Goal: Task Accomplishment & Management: Manage account settings

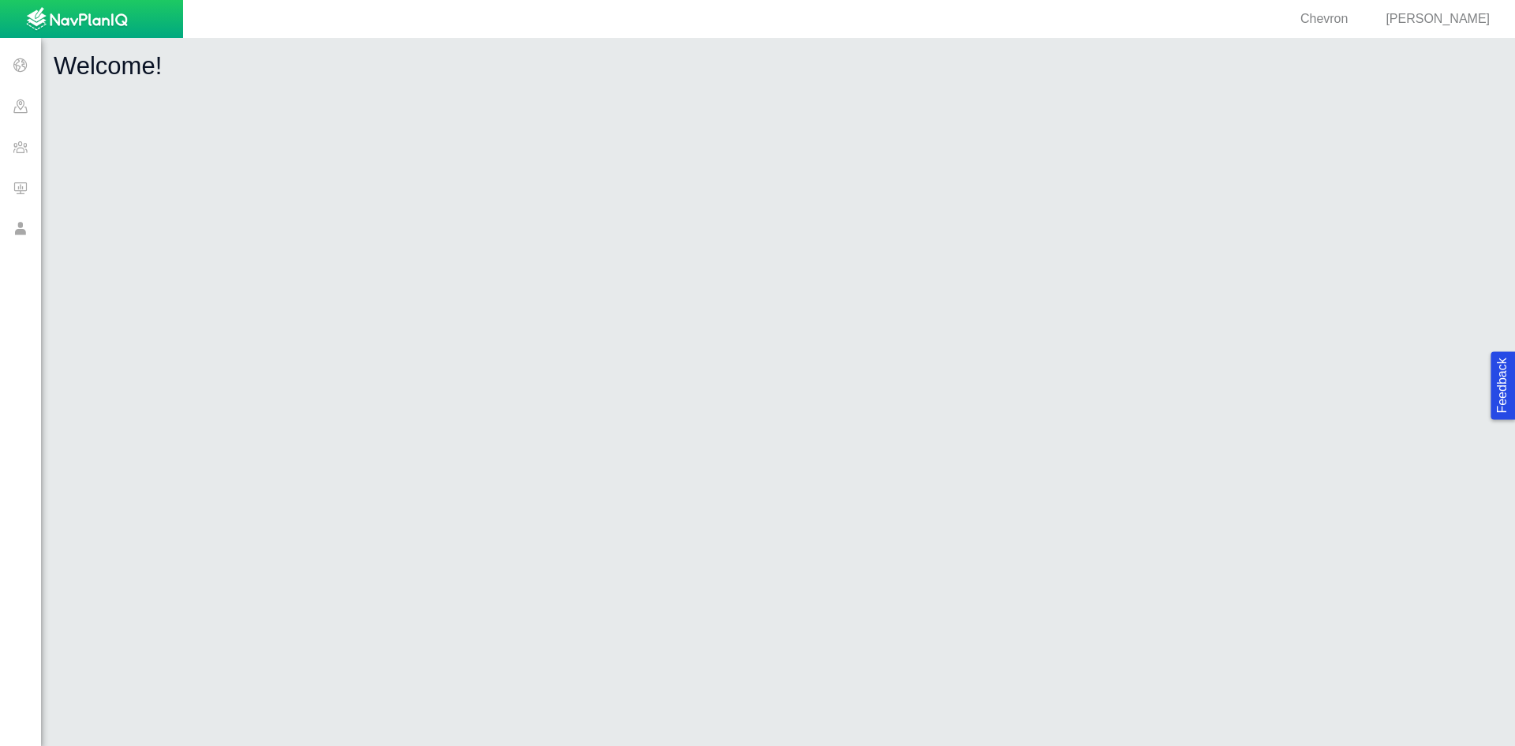
click at [17, 152] on span at bounding box center [20, 146] width 41 height 41
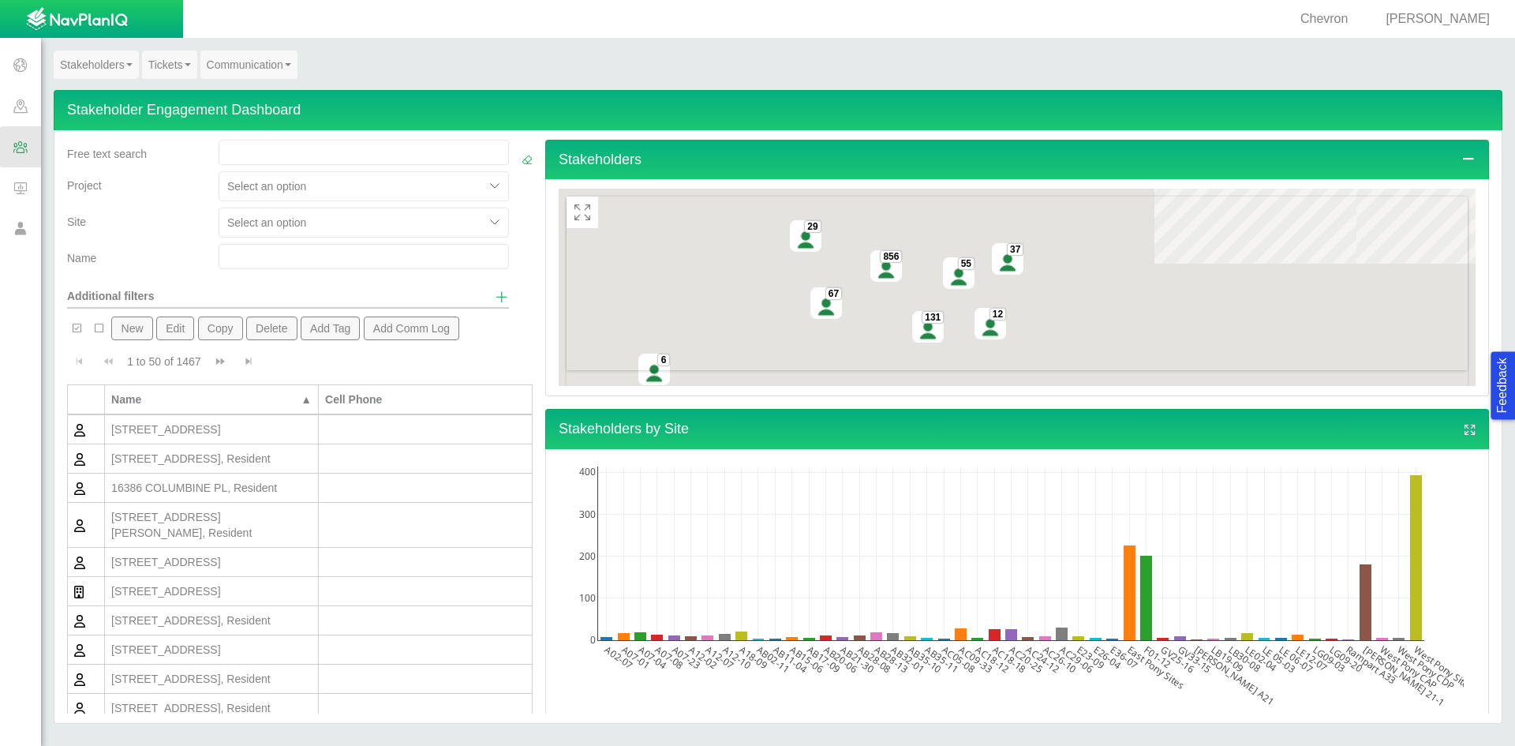
click at [256, 260] on input "text" at bounding box center [364, 256] width 290 height 25
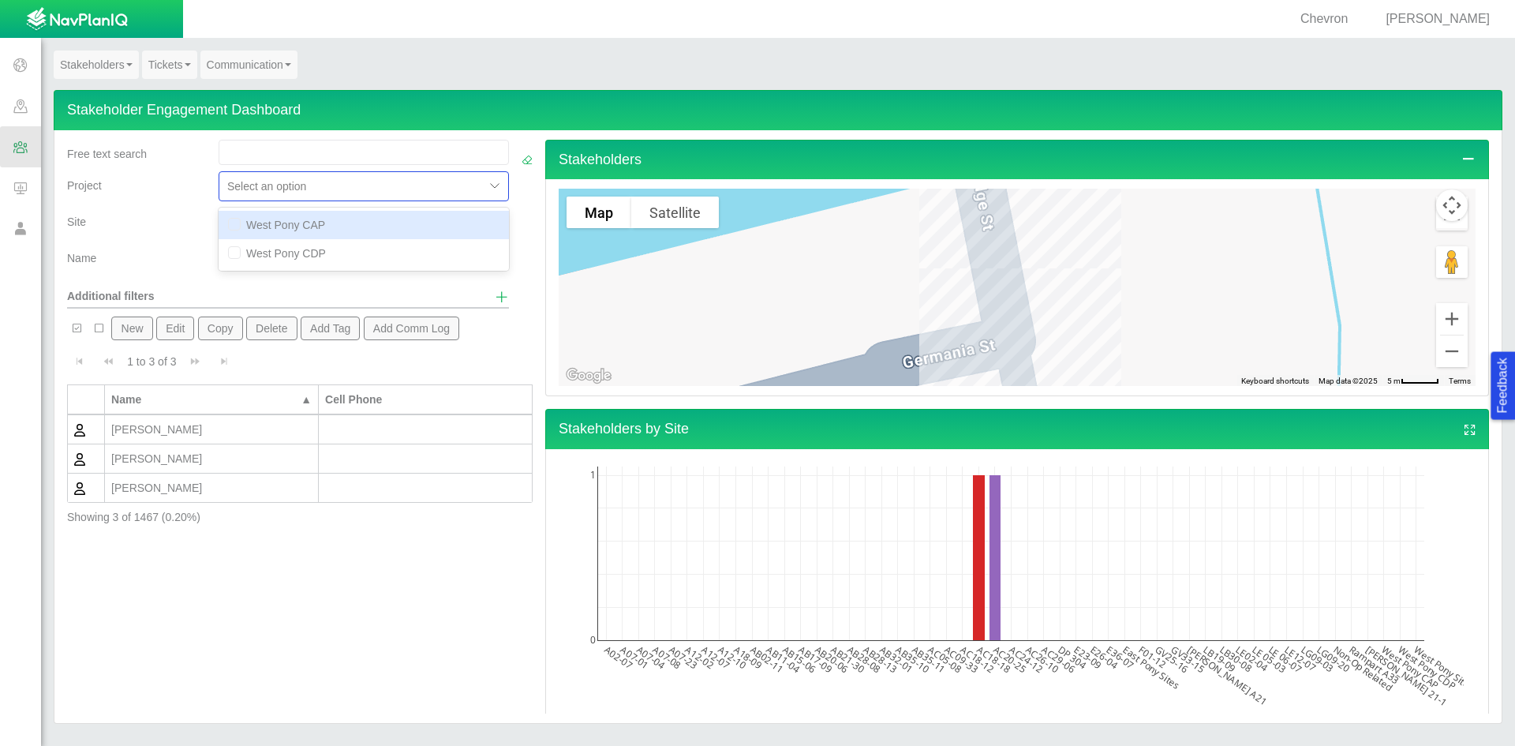
click at [389, 182] on div at bounding box center [351, 186] width 249 height 19
click at [384, 219] on div at bounding box center [351, 222] width 249 height 19
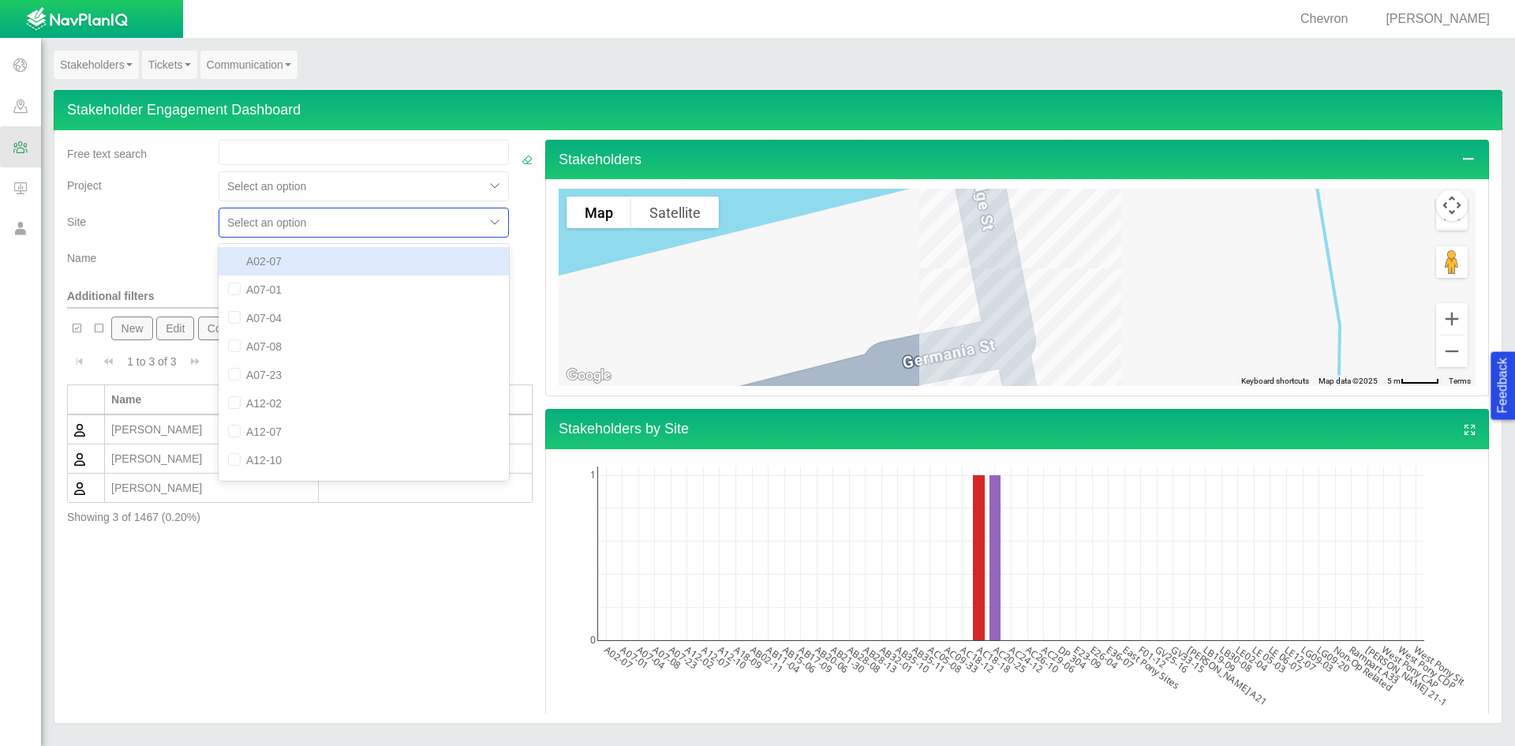
click at [144, 175] on div "Project" at bounding box center [136, 182] width 139 height 22
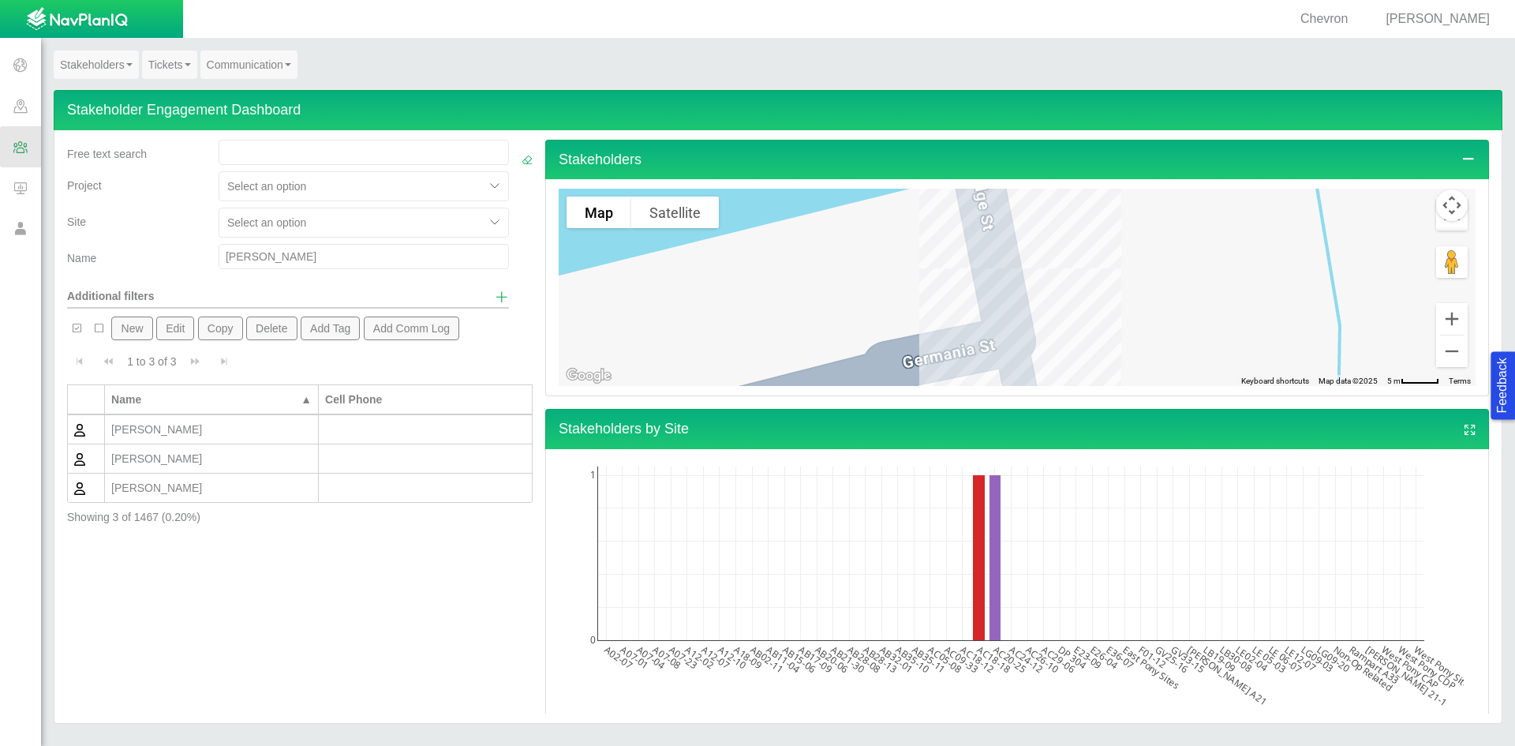
drag, startPoint x: 293, startPoint y: 252, endPoint x: 180, endPoint y: 252, distance: 112.9
click at [180, 252] on div "Name [PERSON_NAME]" at bounding box center [288, 260] width 455 height 32
type input "[PERSON_NAME]"
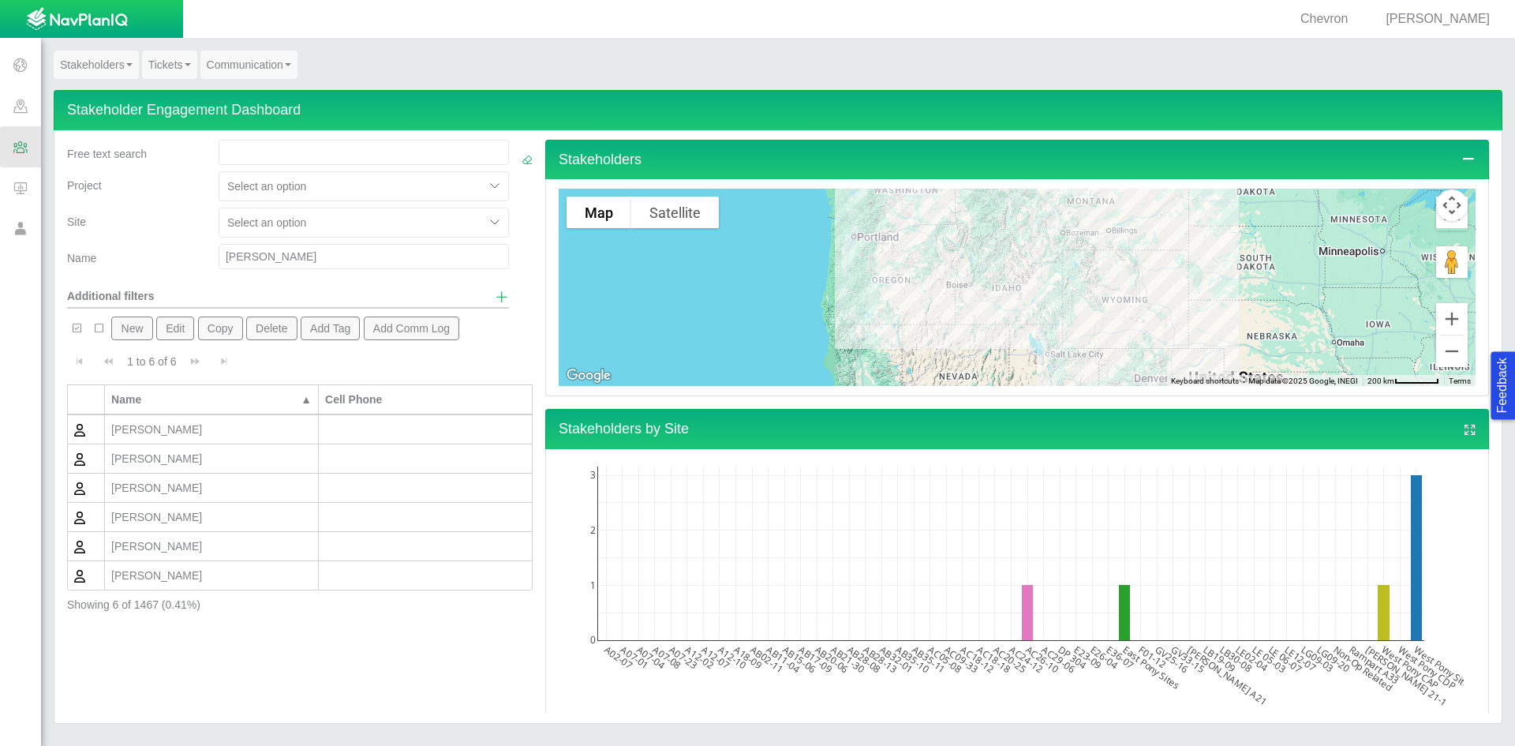
click at [191, 453] on div "[PERSON_NAME]" at bounding box center [211, 459] width 200 height 16
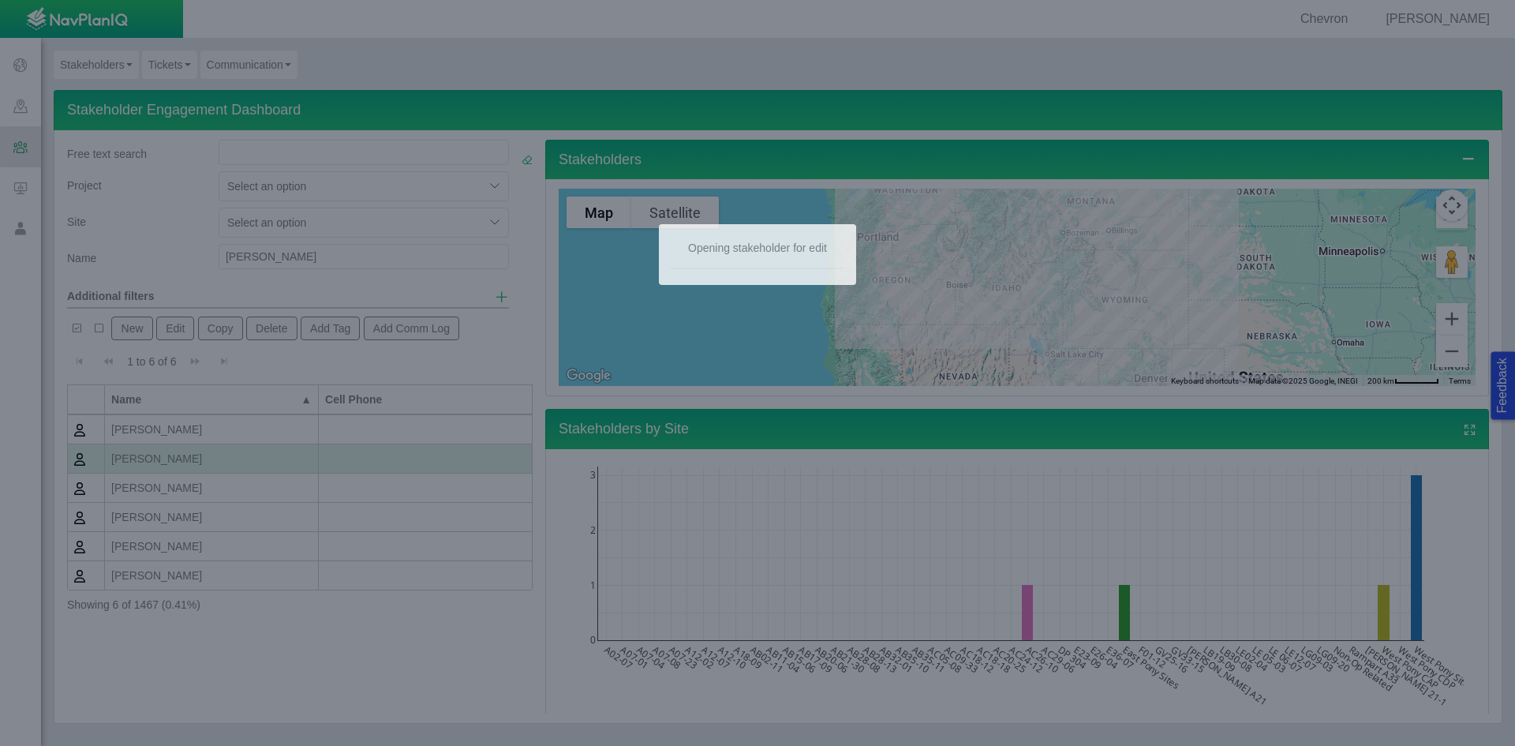
checkbox input "true"
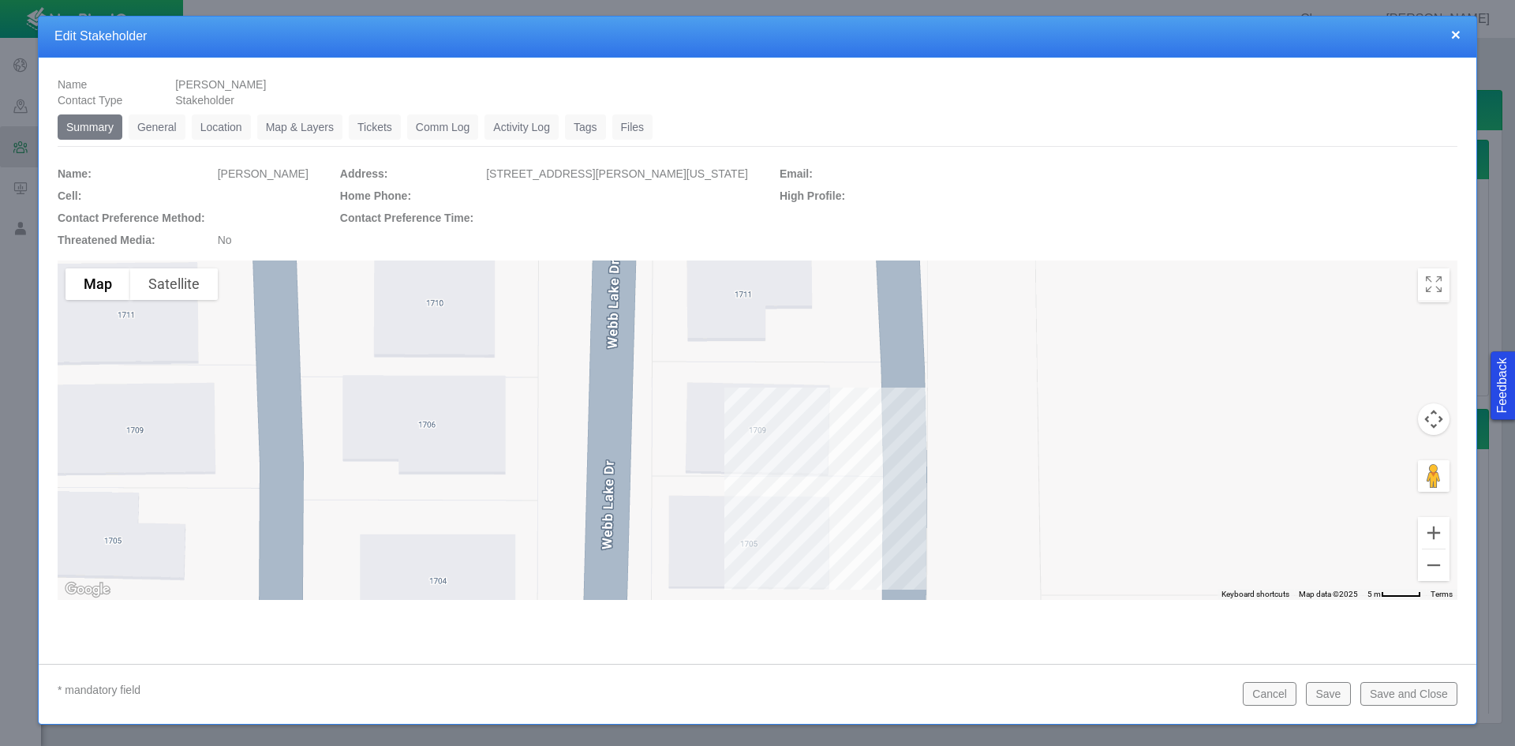
click at [159, 133] on link "General" at bounding box center [157, 126] width 57 height 25
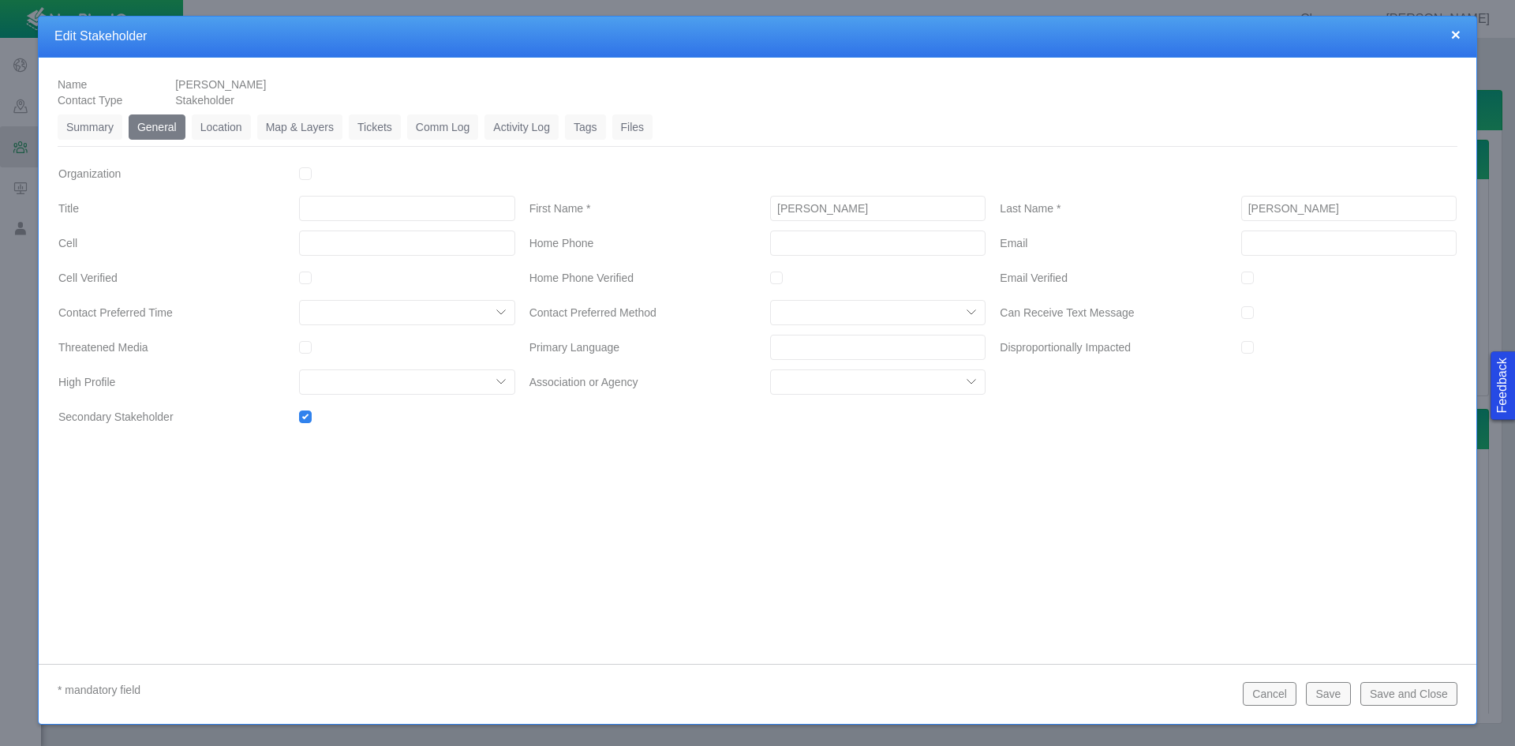
click at [386, 132] on link "Tickets" at bounding box center [375, 126] width 52 height 25
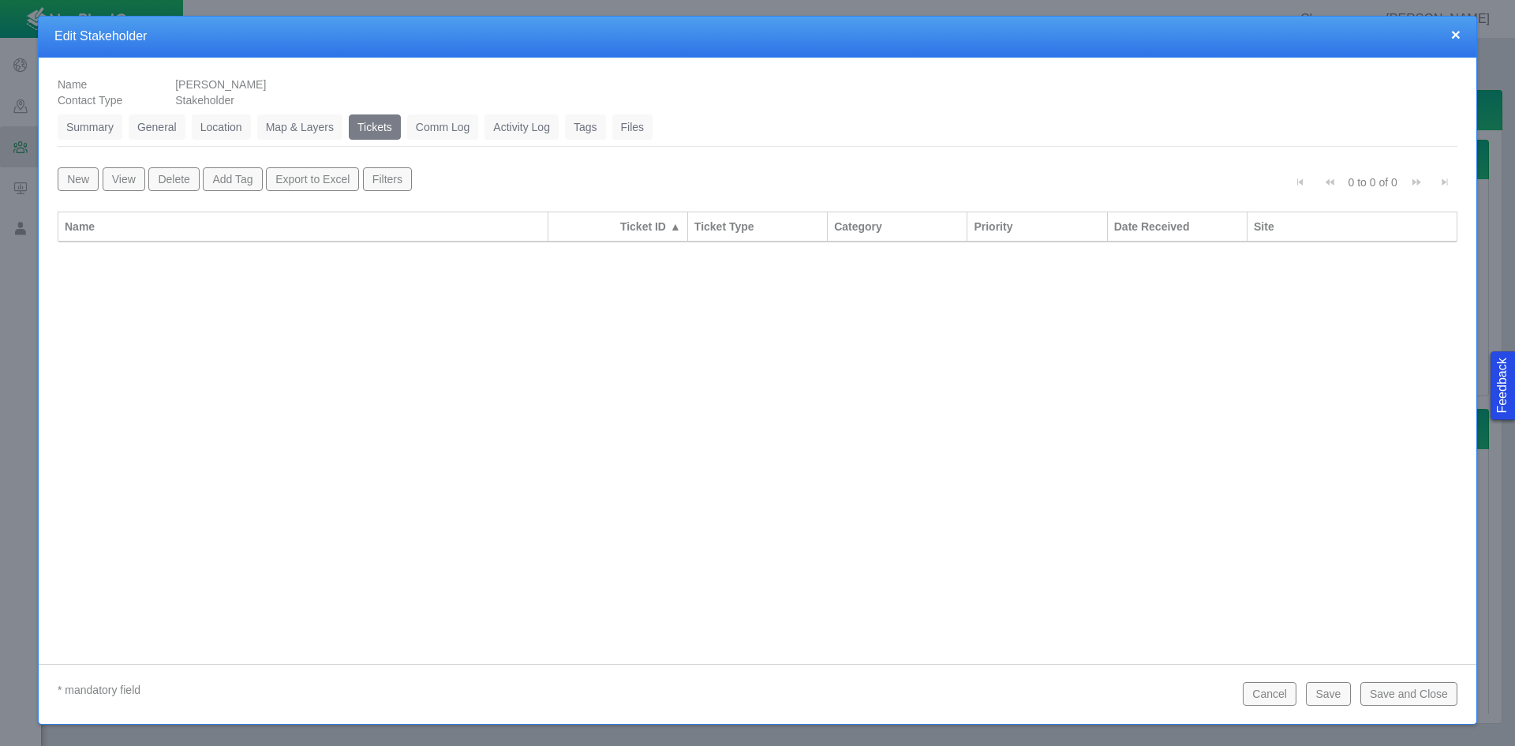
click at [1405, 689] on button "Save and Close" at bounding box center [1409, 694] width 97 height 24
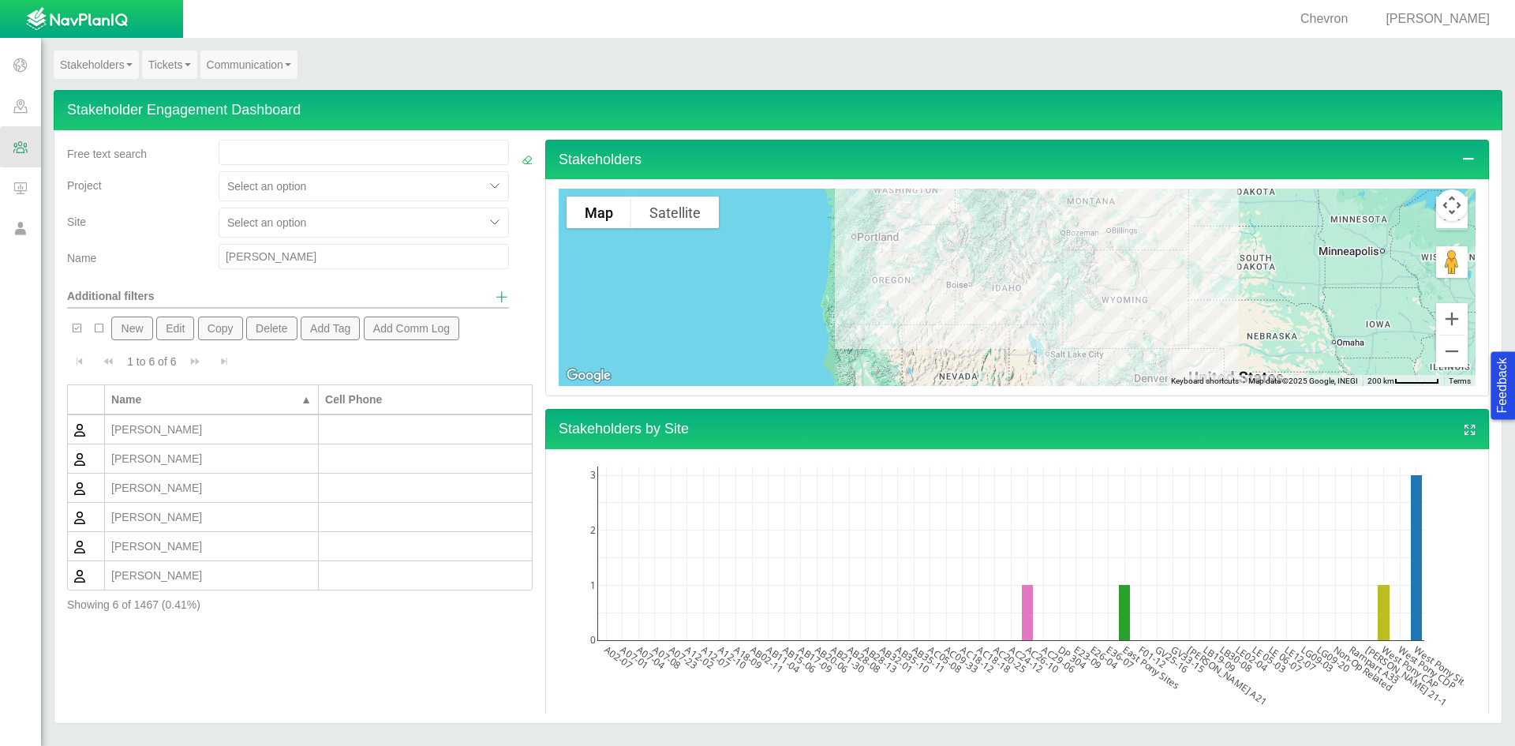
click at [191, 488] on div "[PERSON_NAME]" at bounding box center [211, 488] width 200 height 16
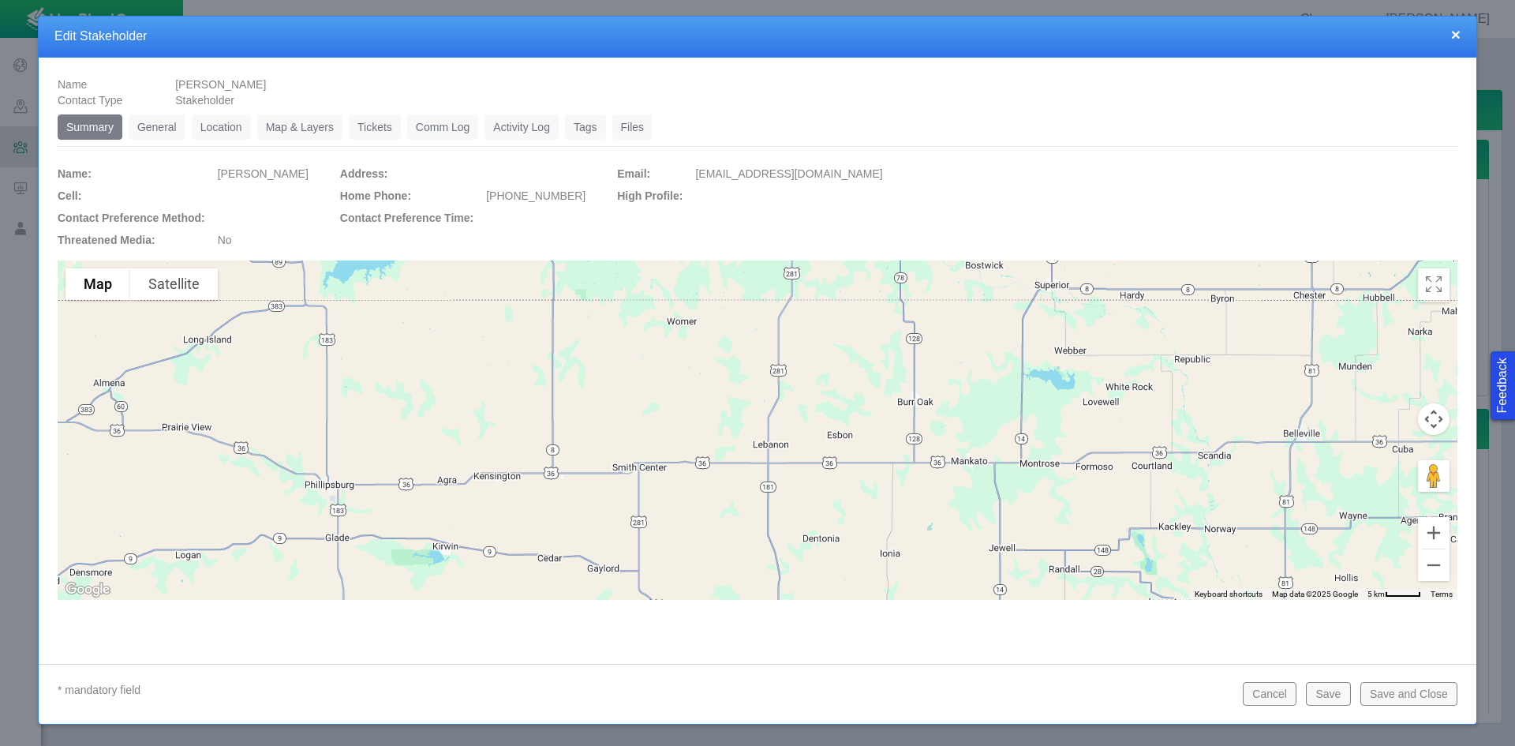
click at [167, 119] on link "General" at bounding box center [157, 126] width 57 height 25
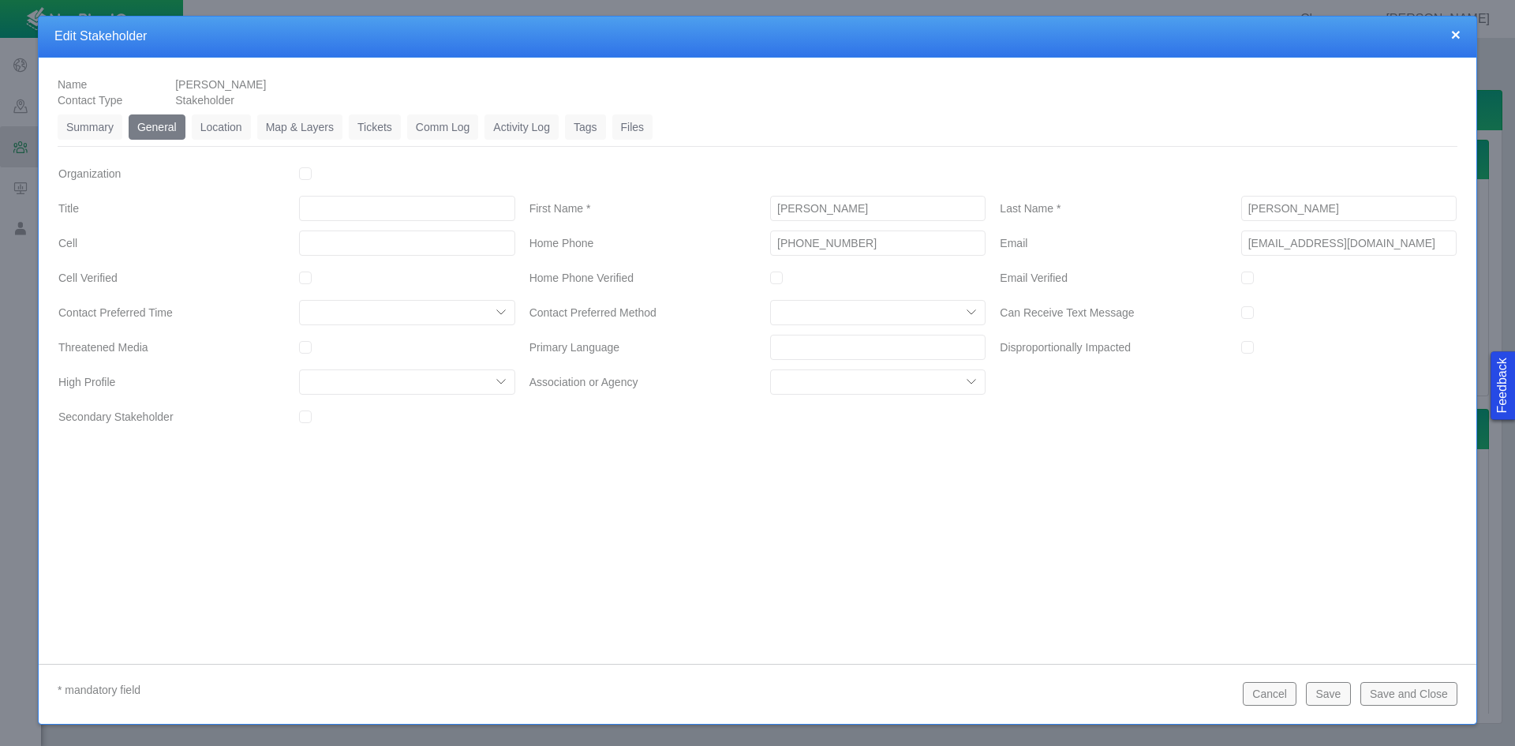
click at [390, 125] on link "Tickets" at bounding box center [375, 126] width 52 height 25
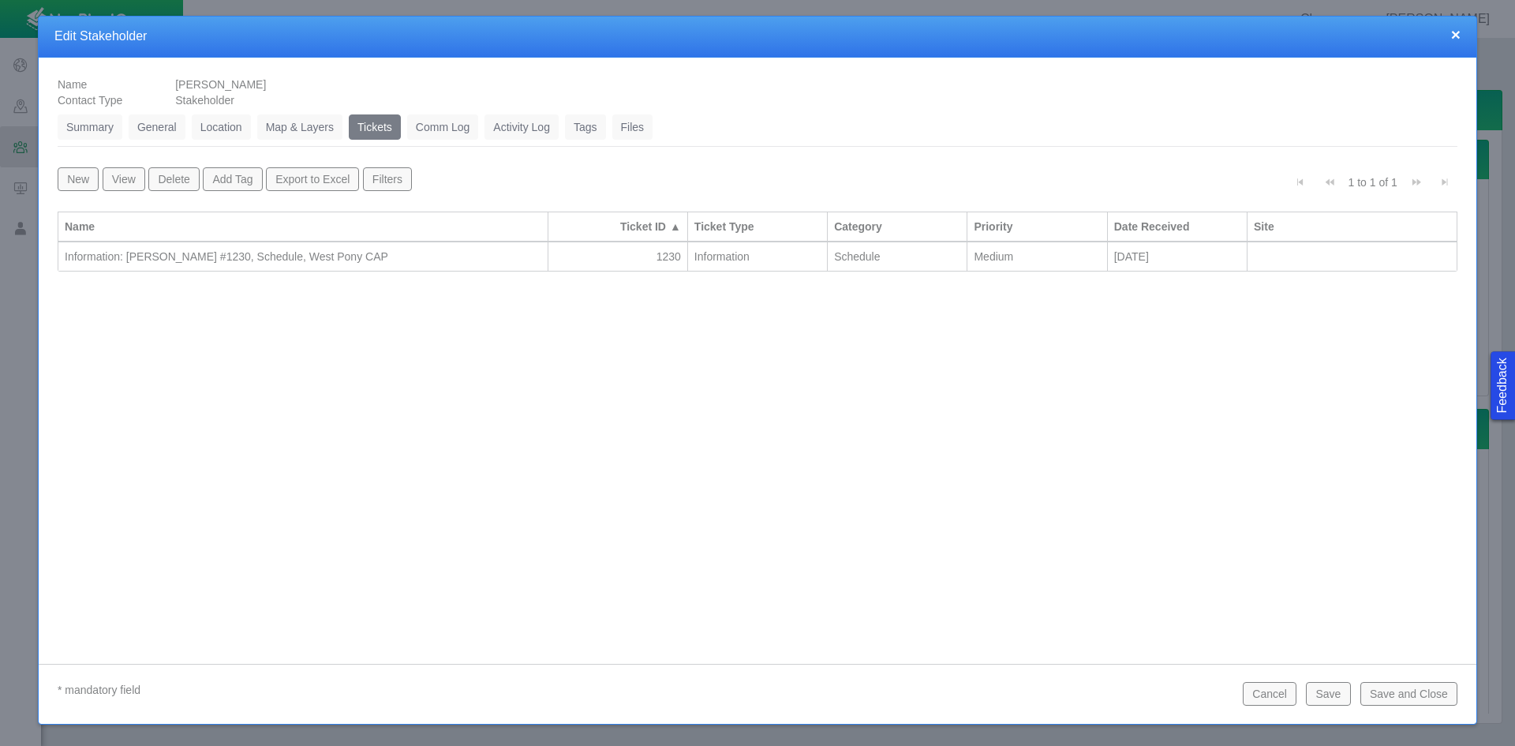
click at [445, 257] on div "Information: [PERSON_NAME] #1230, Schedule, West Pony CAP" at bounding box center [303, 257] width 477 height 16
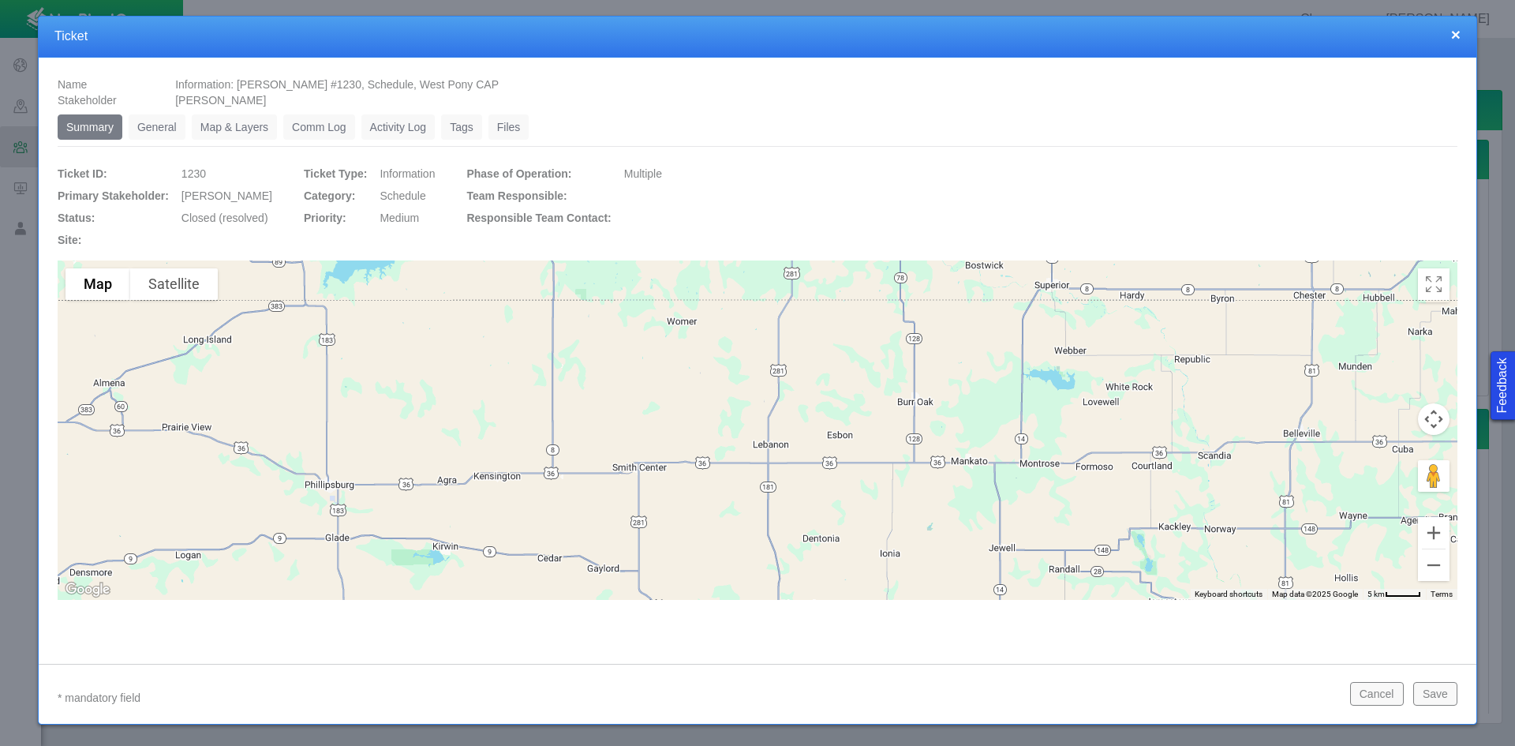
click at [167, 119] on link "General" at bounding box center [157, 126] width 57 height 25
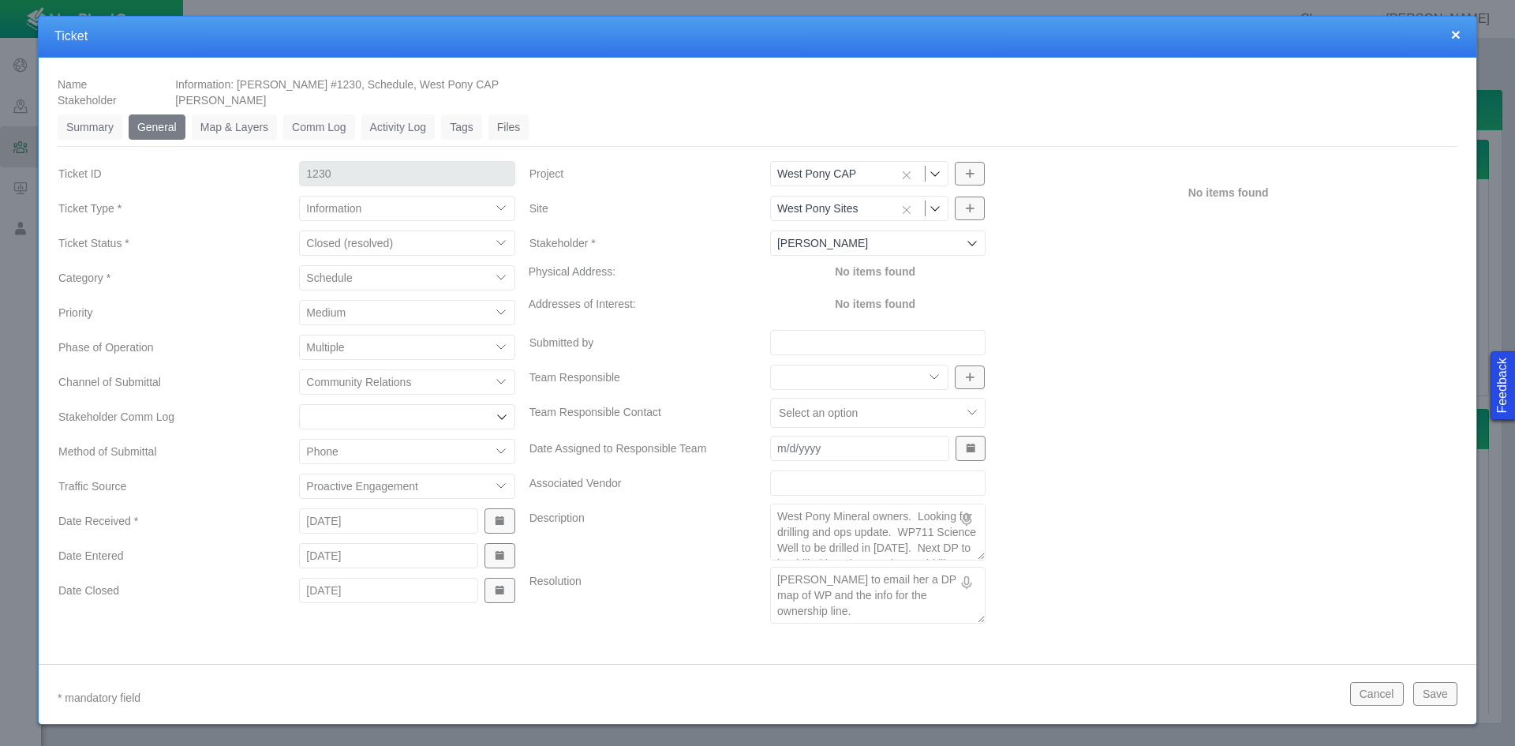
click at [936, 599] on textarea "[PERSON_NAME] to email her a DP map of WP and the info for the ownership line." at bounding box center [877, 595] width 215 height 57
type textarea "x"
type textarea "[PERSON_NAME] to email her a DP map of WP and the info for the ownership line. T"
type textarea "x"
type textarea "[PERSON_NAME] to email her a DP map of WP and the info for the ownership line. …"
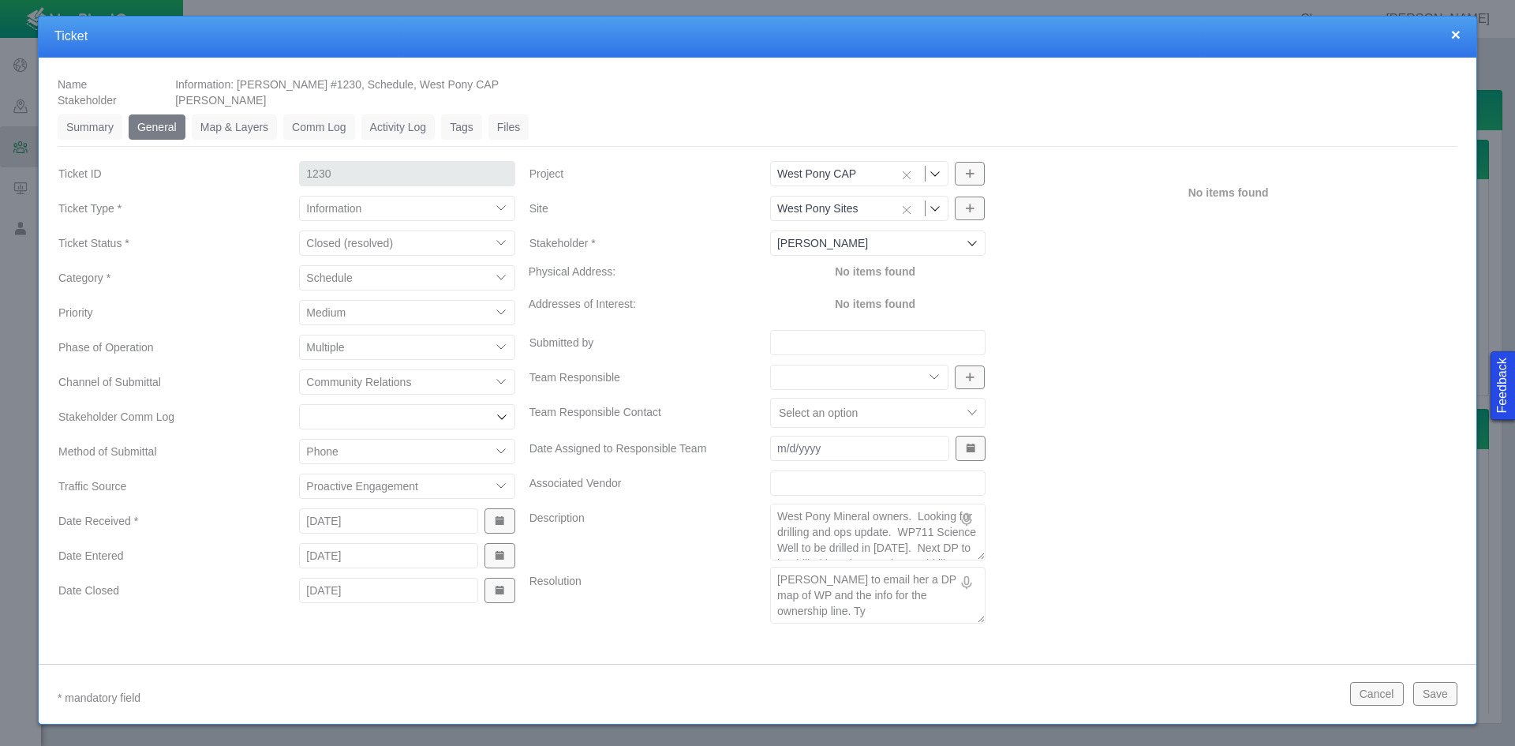
type textarea "x"
type textarea "[PERSON_NAME] to email her a DP map of WP and the info for the ownership line. …"
type textarea "x"
type textarea "[PERSON_NAME] to email her a DP map of WP and the info for the ownership line. …"
type textarea "x"
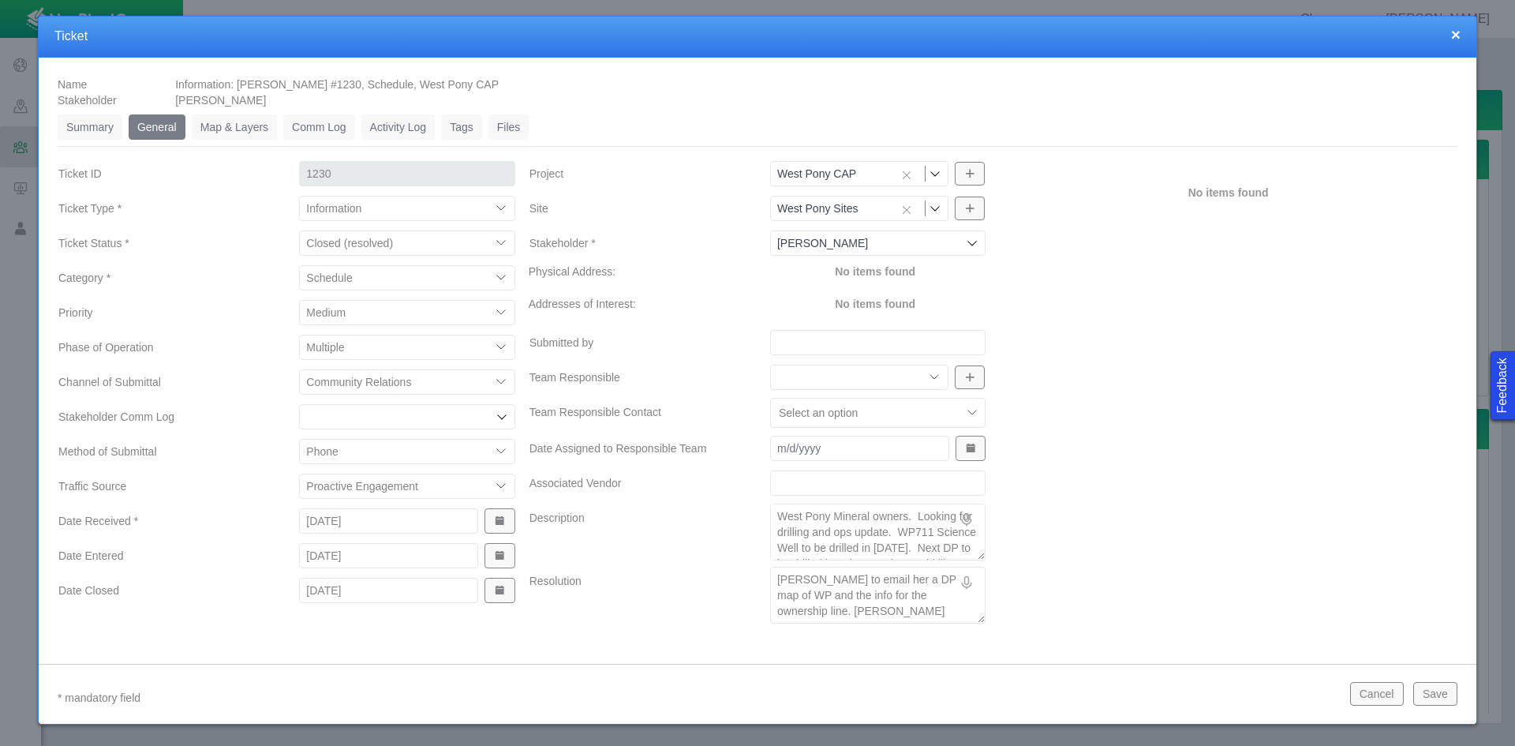
type textarea "[PERSON_NAME] to email her a DP map of WP and the info for the ownership line. …"
type textarea "x"
type textarea "[PERSON_NAME] to email her a DP map of WP and the info for the ownership line. …"
type textarea "x"
type textarea "[PERSON_NAME] to email her a DP map of WP and the info for the ownership line. …"
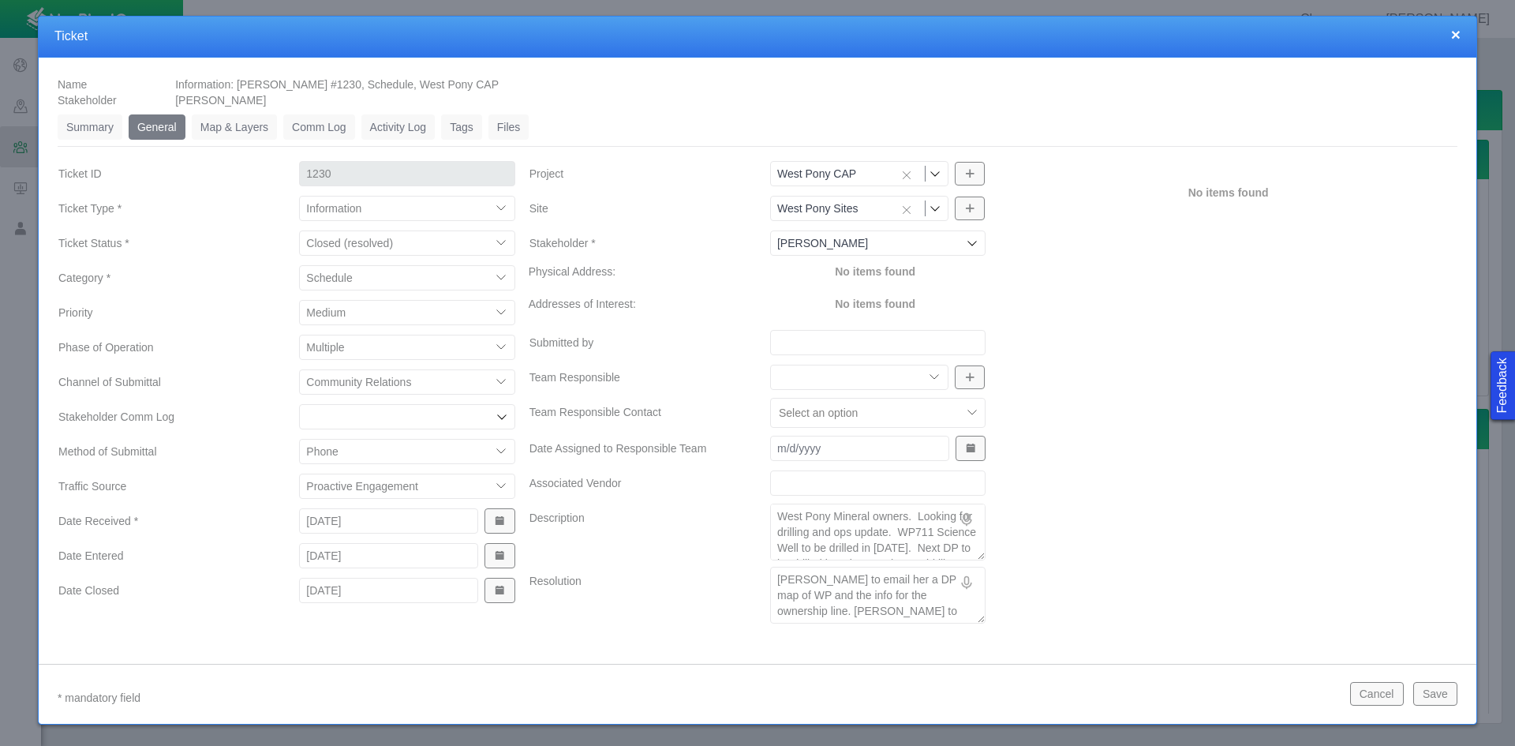
type textarea "x"
type textarea "[PERSON_NAME] to email her a DP map of WP and the info for the ownership line. …"
type textarea "x"
type textarea "[PERSON_NAME] to email her a DP map of WP and the info for the ownership line. …"
type textarea "x"
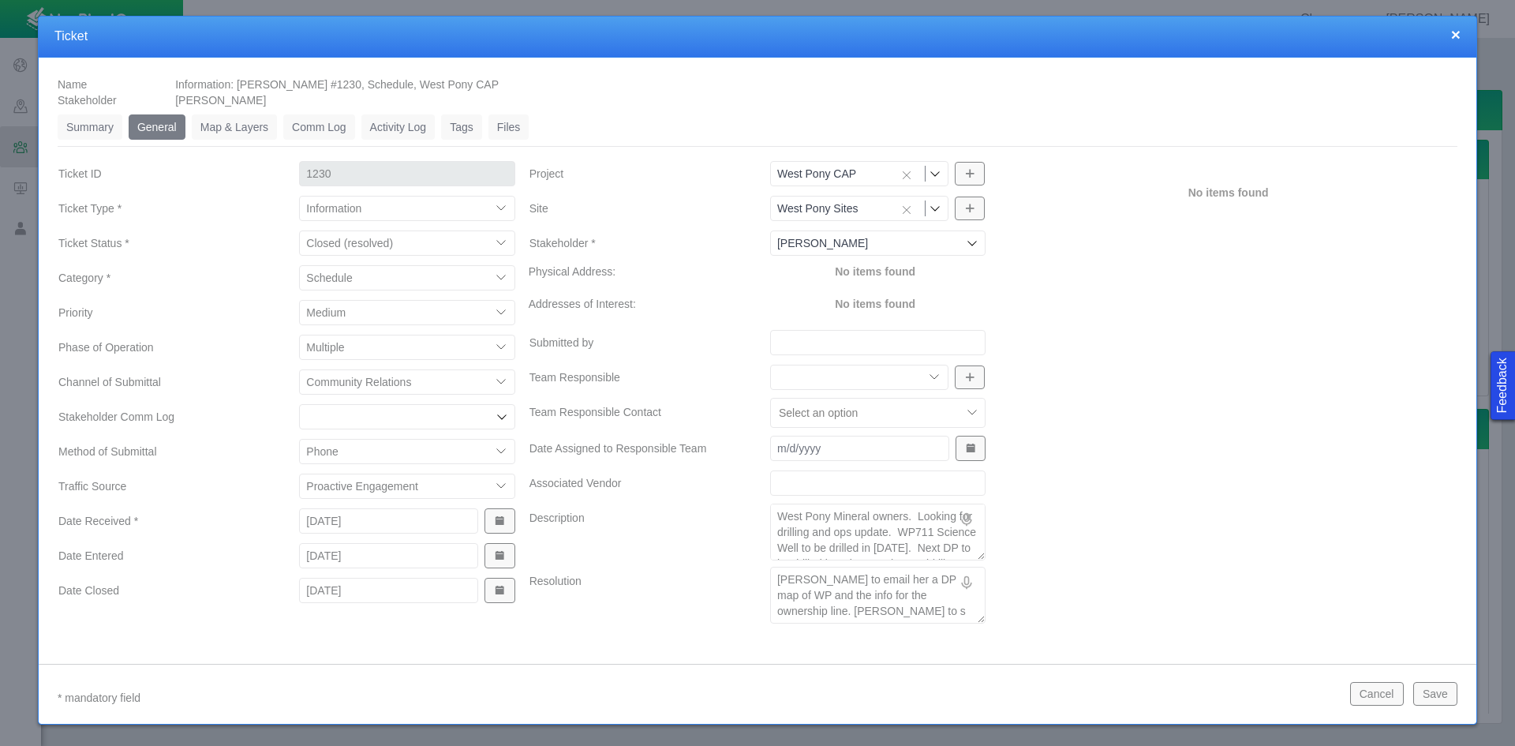
type textarea "[PERSON_NAME] to email her a DP map of WP and the info for the ownership line. …"
type textarea "x"
type textarea "[PERSON_NAME] to email her a DP map of WP and the info for the ownership line. …"
type textarea "x"
type textarea "[PERSON_NAME] to email her a DP map of WP and the info for the ownership line. …"
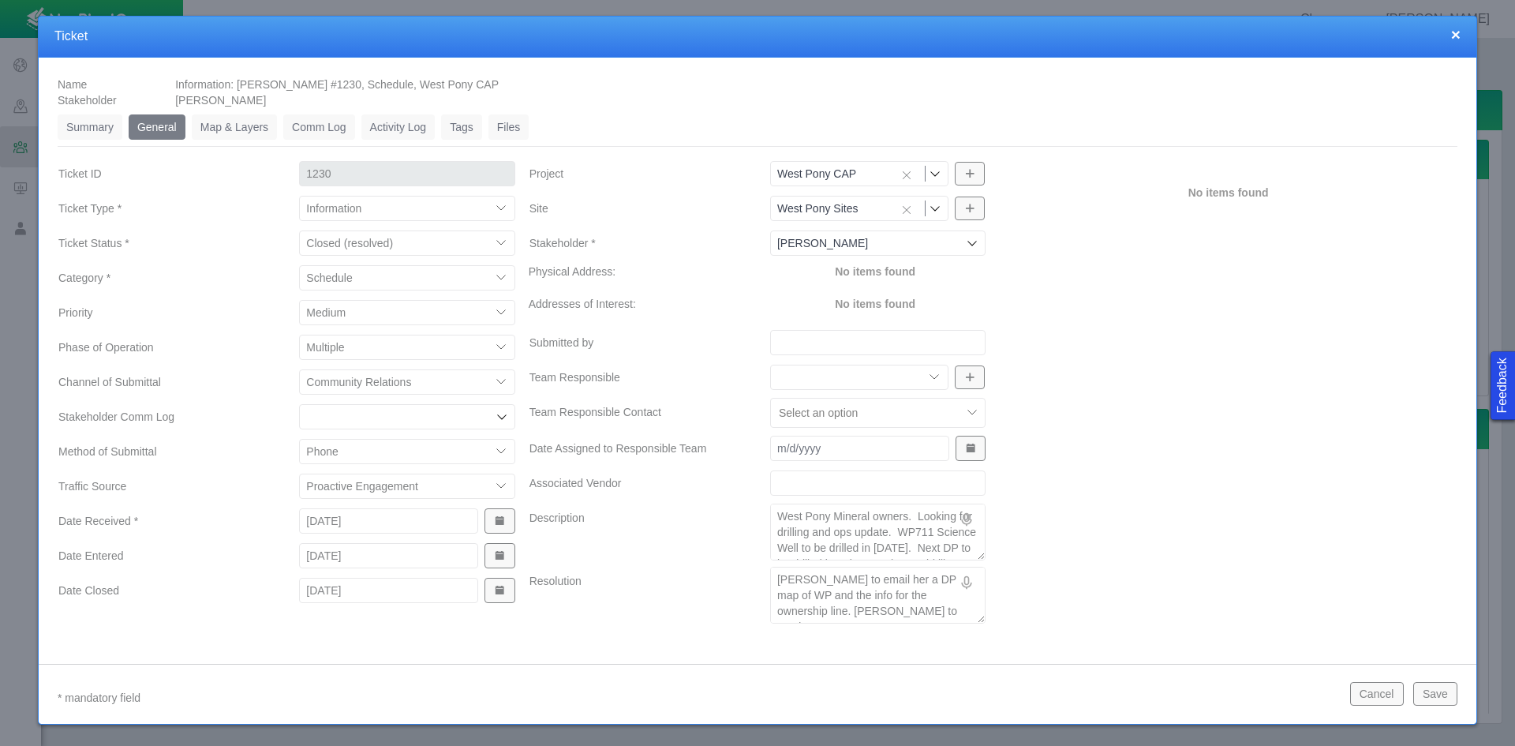
type textarea "x"
type textarea "[PERSON_NAME] to email her a DP map of WP and the info for the ownership line. …"
type textarea "x"
type textarea "[PERSON_NAME] to email her a DP map of WP and the info for the ownership line. …"
type textarea "x"
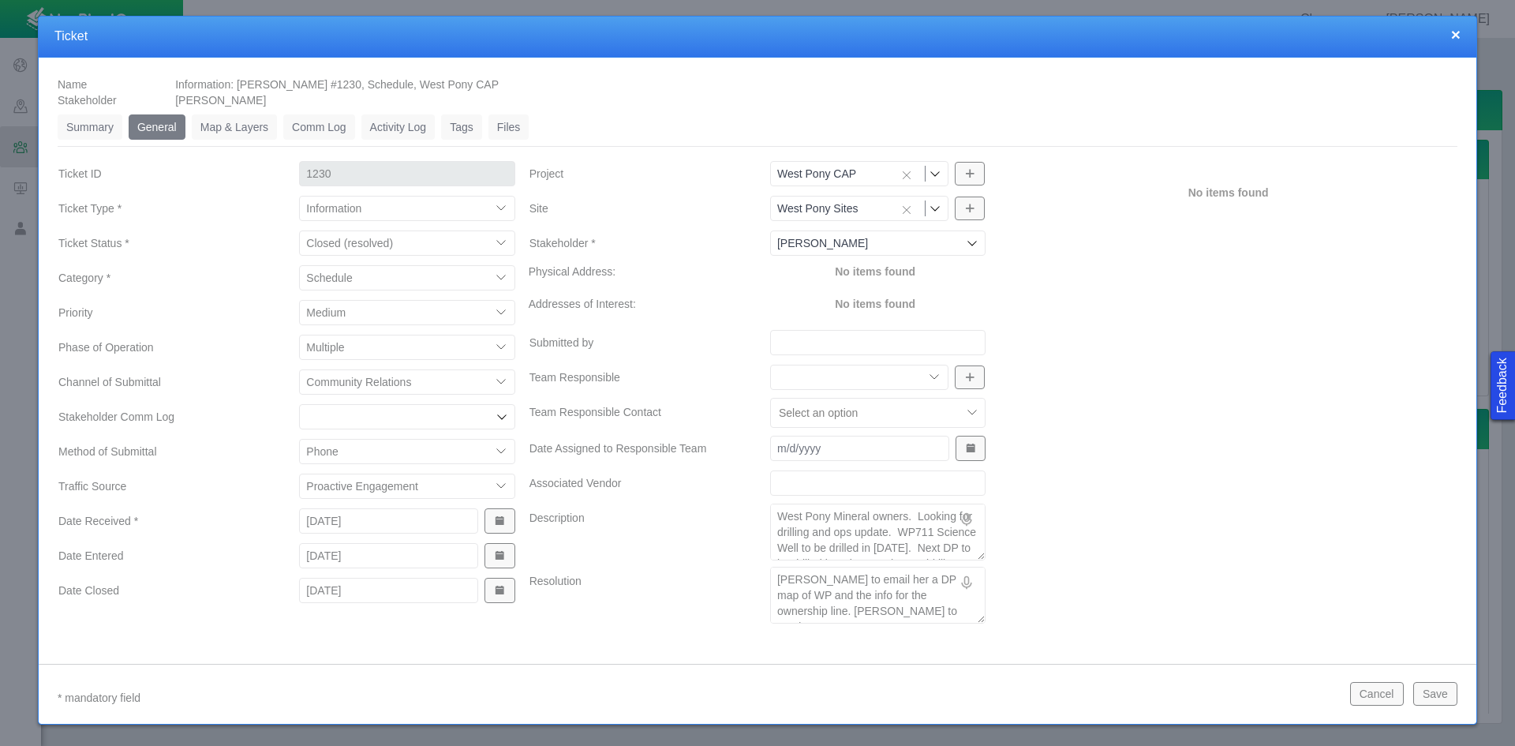
type textarea "[PERSON_NAME] to email her a DP map of WP and the info for the ownership line. …"
type textarea "x"
type textarea "[PERSON_NAME] to email her a DP map of WP and the info for the ownership line. …"
type textarea "x"
type textarea "[PERSON_NAME] to email her a DP map of WP and the info for the ownership line. …"
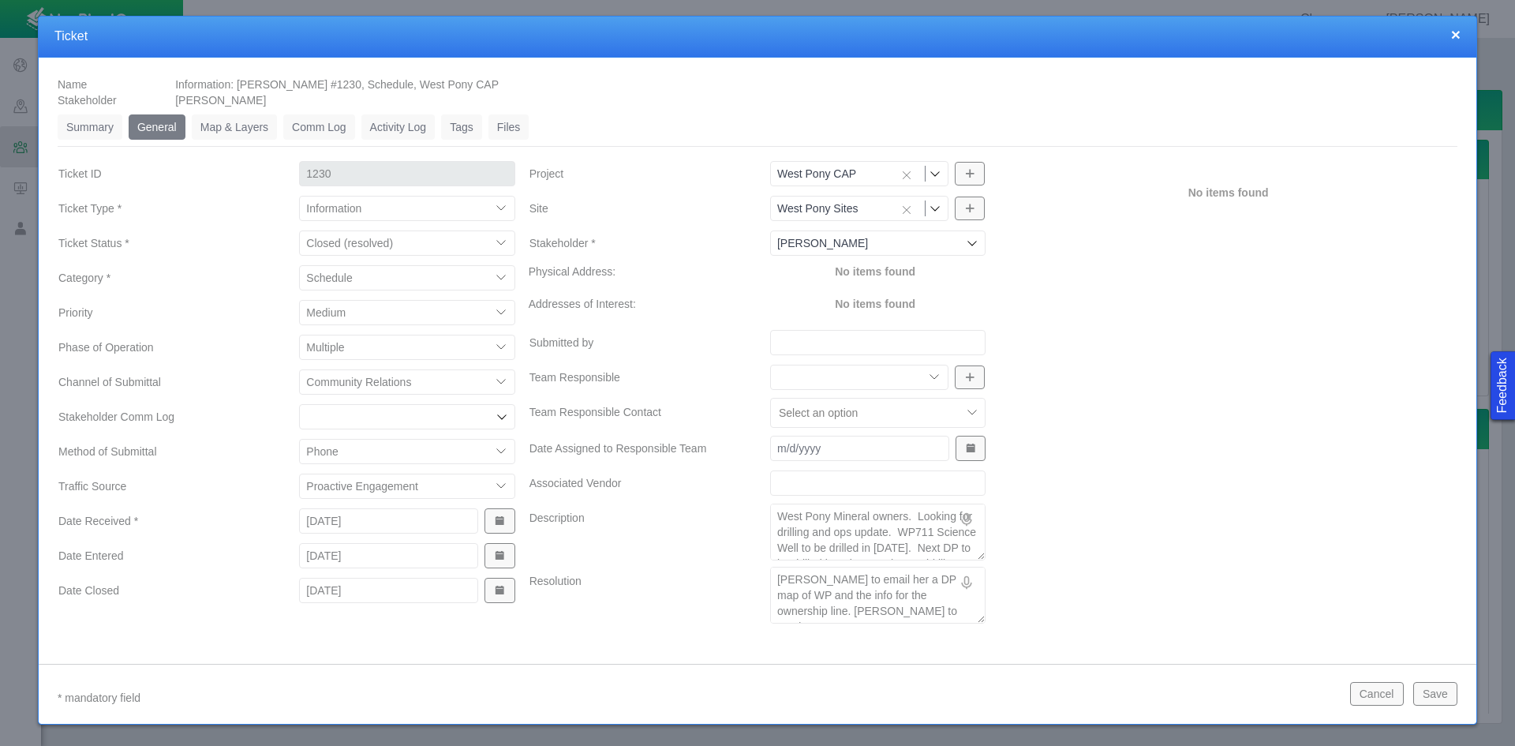
type textarea "x"
type textarea "[PERSON_NAME] to email her a DP map of WP and the info for the ownership line. …"
type textarea "x"
type textarea "[PERSON_NAME] to email her a DP map of WP and the info for the ownership line. …"
type textarea "x"
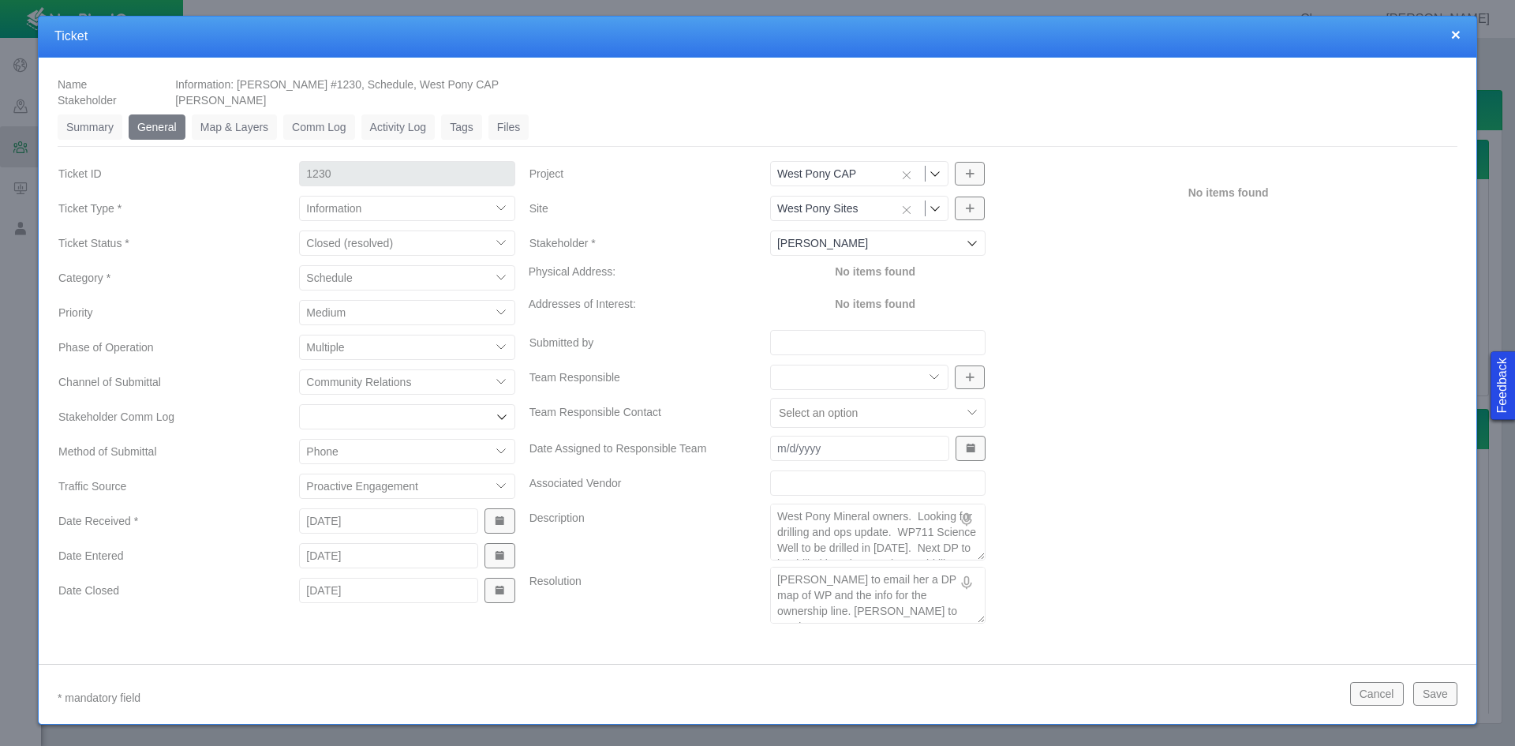
type textarea "[PERSON_NAME] to email her a DP map of WP and the info for the ownership line. …"
type textarea "x"
type textarea "[PERSON_NAME] to email her a DP map of WP and the info for the ownership line. …"
type textarea "x"
type textarea "[PERSON_NAME] to email her a DP map of WP and the info for the ownership line. …"
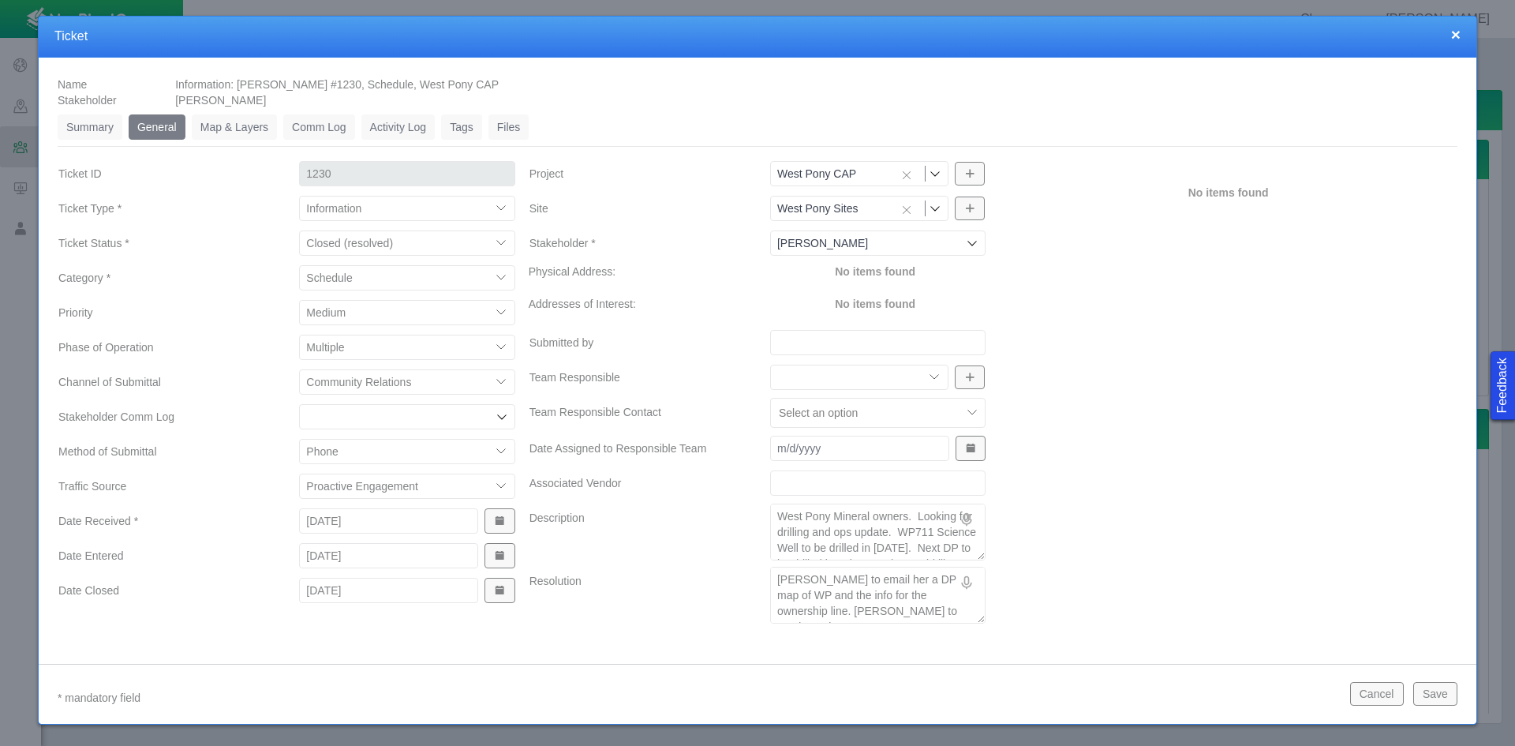
type textarea "x"
type textarea "[PERSON_NAME] to email her a DP map of WP and the info for the ownership line. …"
type textarea "x"
type textarea "[PERSON_NAME] to email her a DP map of WP and the info for the ownership line. …"
type textarea "x"
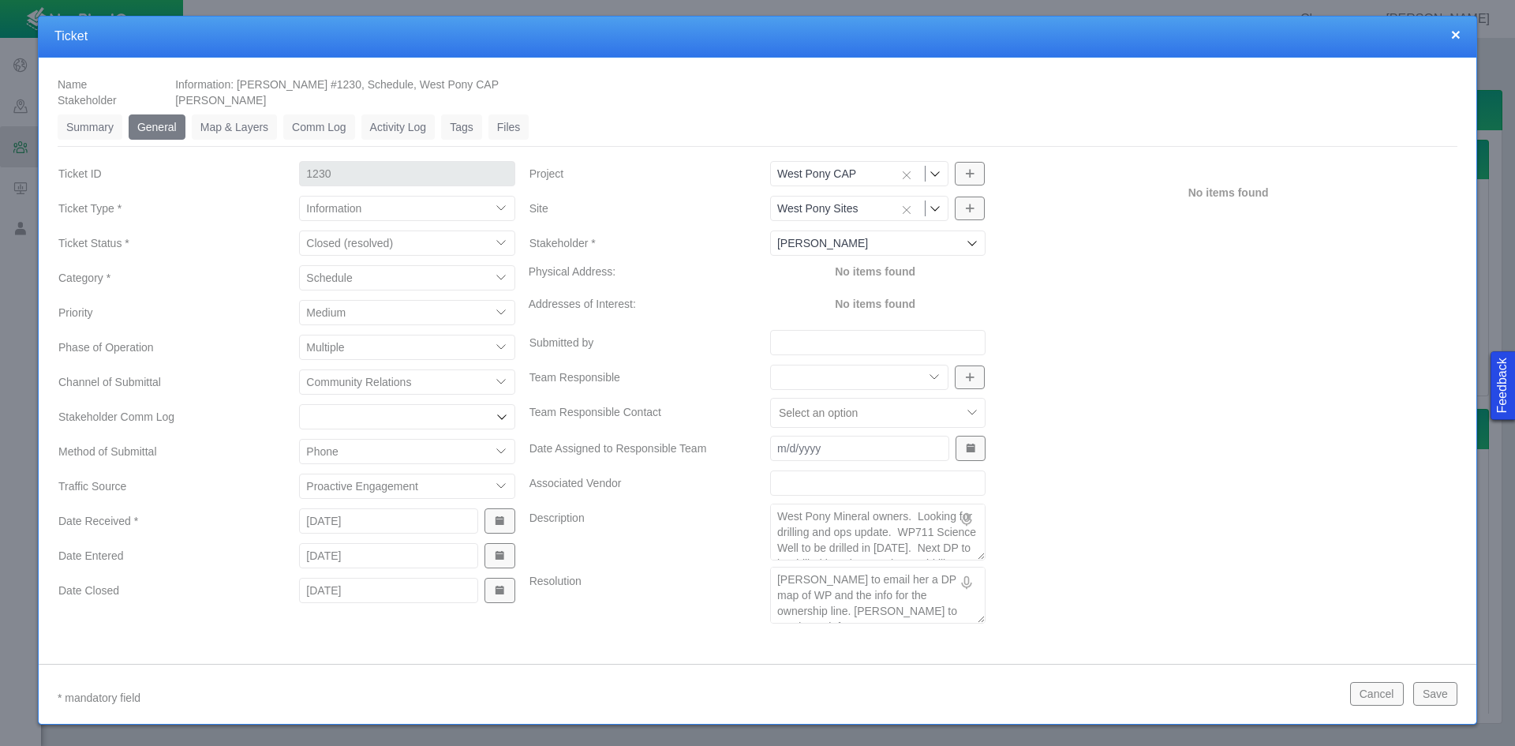
type textarea "[PERSON_NAME] to email her a DP map of WP and the info for the ownership line. …"
type textarea "x"
type textarea "[PERSON_NAME] to email her a DP map of WP and the info for the ownership line. …"
type textarea "x"
type textarea "[PERSON_NAME] to email her a DP map of WP and the info for the ownership line. …"
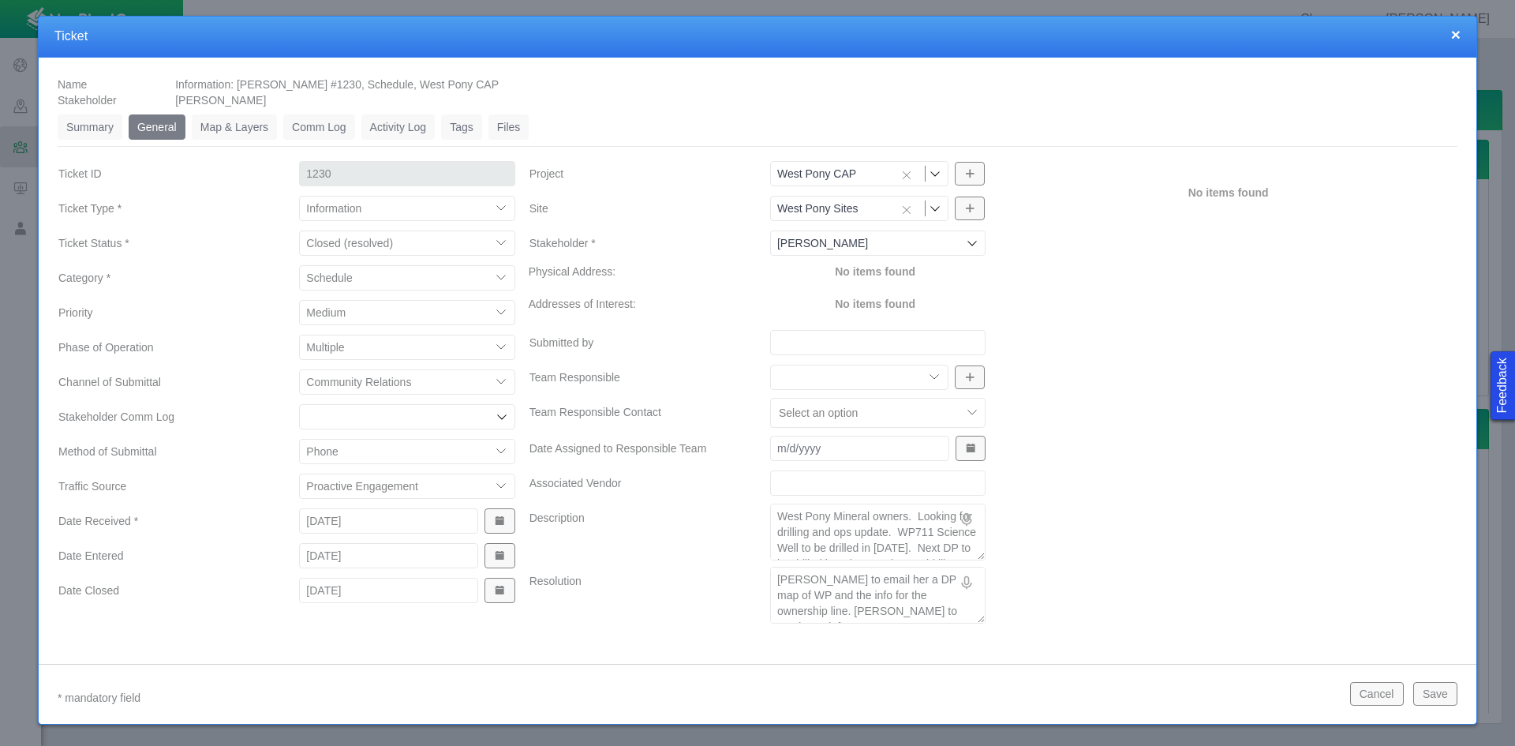
type textarea "x"
type textarea "[PERSON_NAME] to email her a DP map of WP and the info for the ownership line. …"
type textarea "x"
type textarea "[PERSON_NAME] to email her a DP map of WP and the info for the ownership line. …"
type textarea "x"
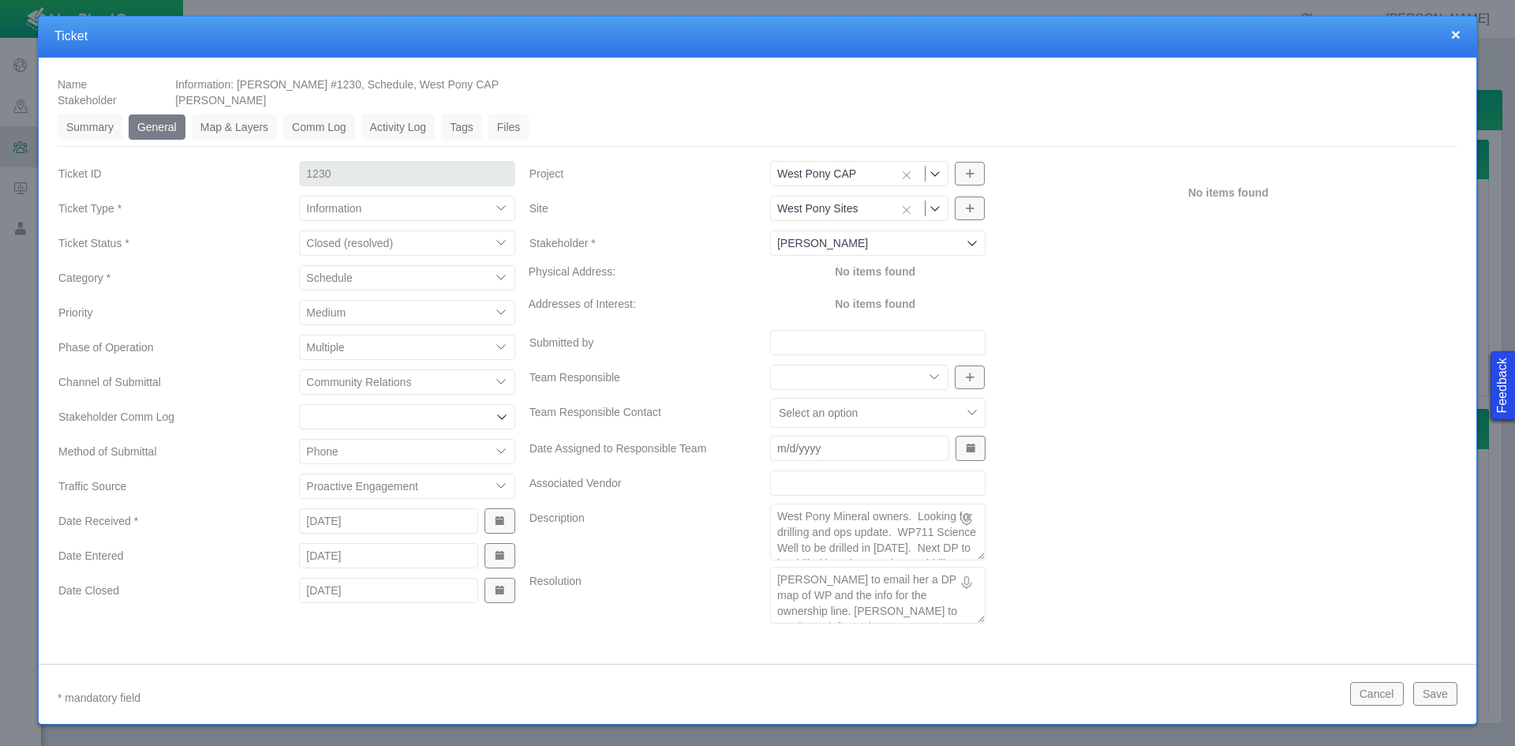
type textarea "[PERSON_NAME] to email her a DP map of WP and the info for the ownership line. …"
type textarea "x"
type textarea "[PERSON_NAME] to email her a DP map of WP and the info for the ownership line. …"
type textarea "x"
type textarea "[PERSON_NAME] to email her a DP map of WP and the info for the ownership line. …"
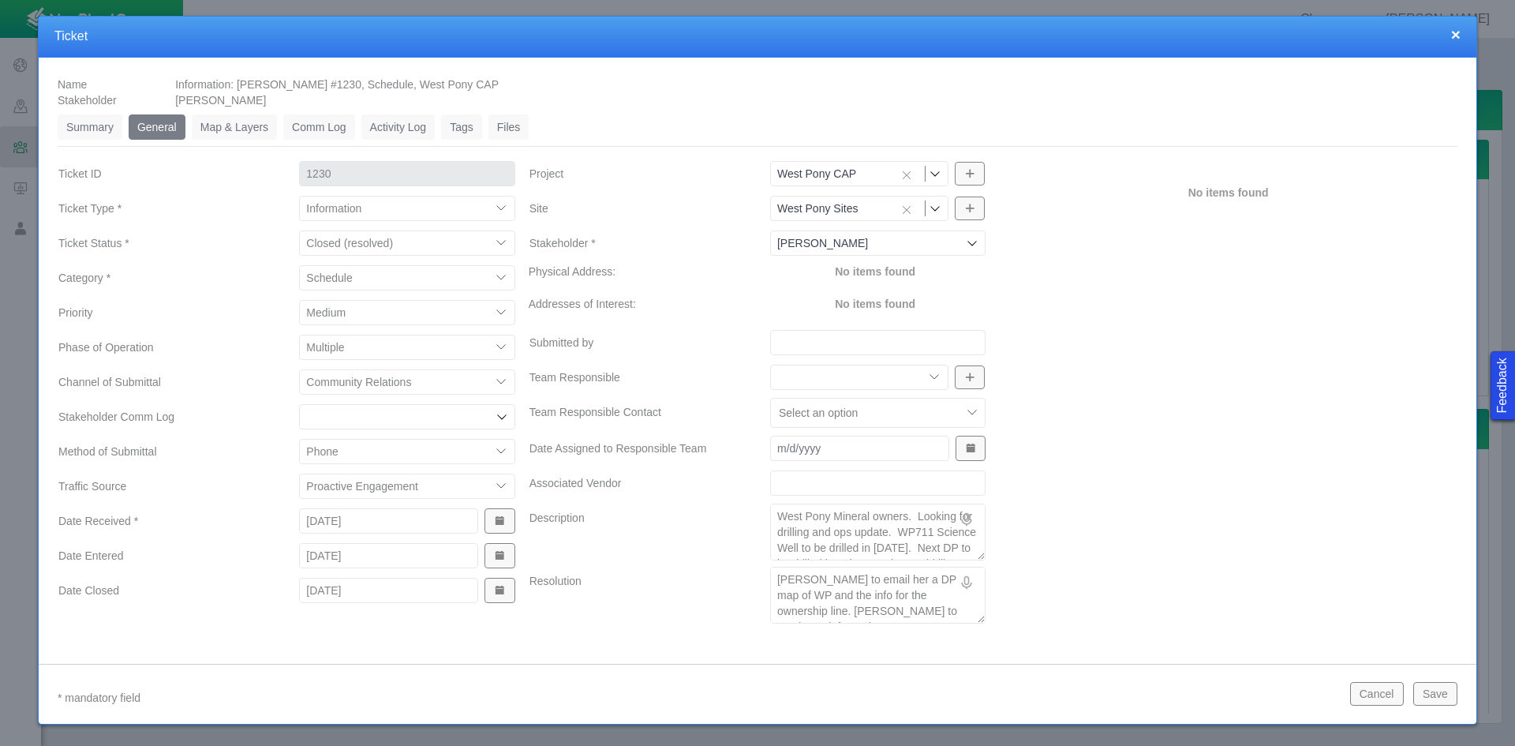
type textarea "x"
type textarea "[PERSON_NAME] to email her a DP map of WP and the info for the ownership line. …"
type textarea "x"
type textarea "[PERSON_NAME] to email her a DP map of WP and the info for the ownership line. …"
type textarea "x"
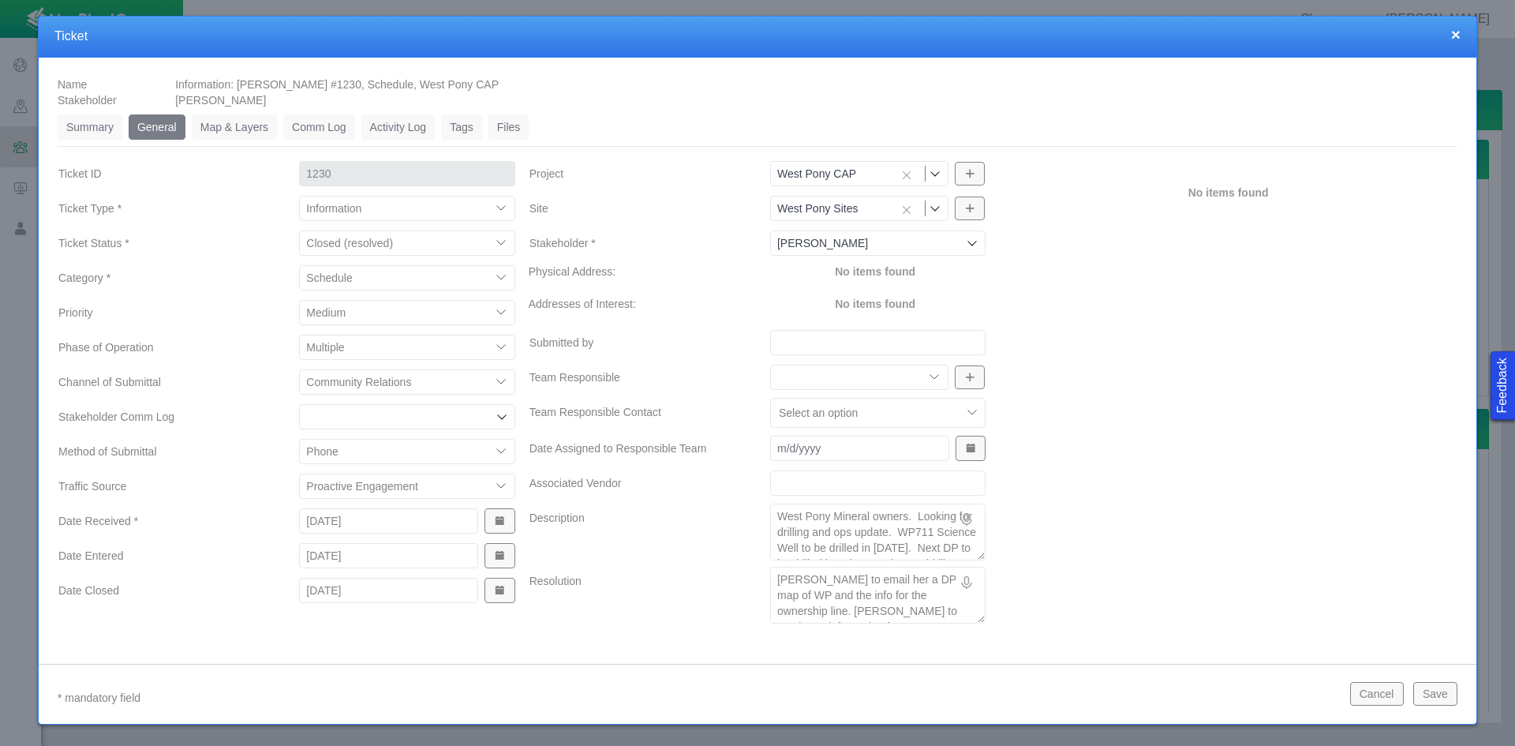
type textarea "[PERSON_NAME] to email her a DP map of WP and the info for the ownership line. …"
type textarea "x"
type textarea "[PERSON_NAME] to email her a DP map of WP and the info for the ownership line. …"
type textarea "x"
type textarea "[PERSON_NAME] to email her a DP map of WP and the info for the ownership line. …"
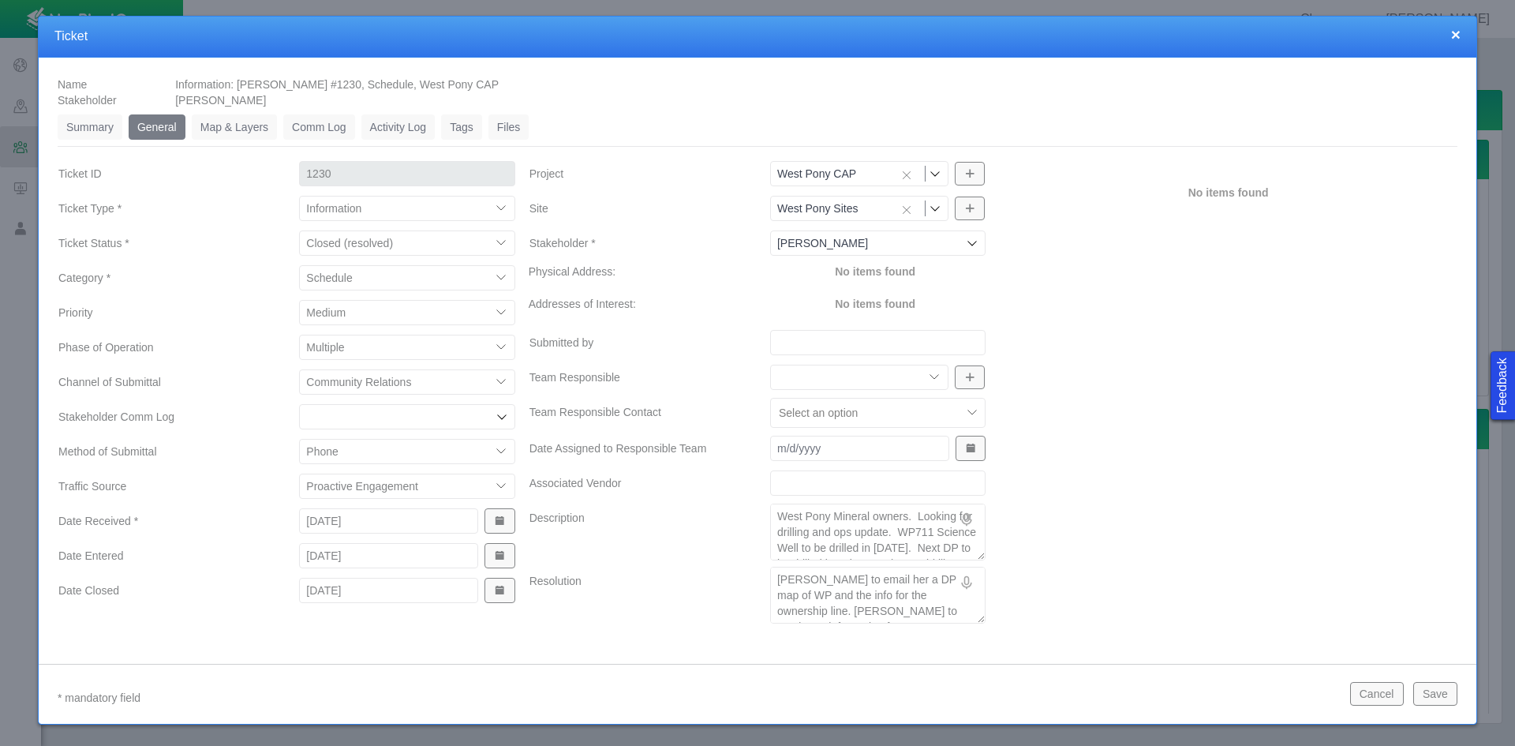
type textarea "x"
type textarea "[PERSON_NAME] to email her a DP map of WP and the info for the ownership line. …"
type textarea "x"
type textarea "[PERSON_NAME] to email her a DP map of WP and the info for the ownership line. …"
click at [942, 591] on textarea "[PERSON_NAME] to email her a DP map of WP and the info for the ownership line. …" at bounding box center [877, 595] width 215 height 57
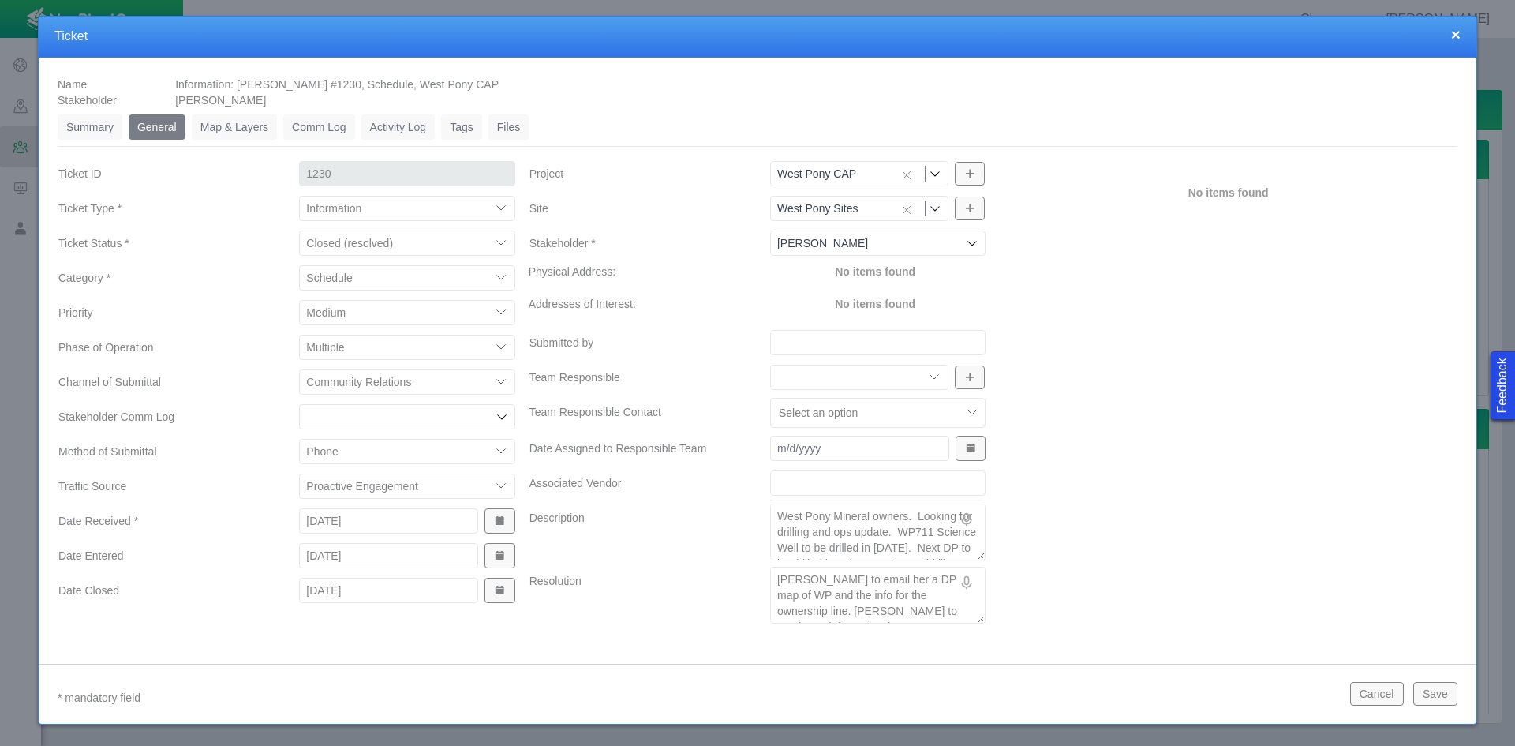
type textarea "x"
type textarea "[PERSON_NAME] to email her a DP map of WP and the info for the ownership line. …"
type textarea "x"
type textarea "[PERSON_NAME] to email her a DP map of WP and the info for the ownership line. …"
type textarea "x"
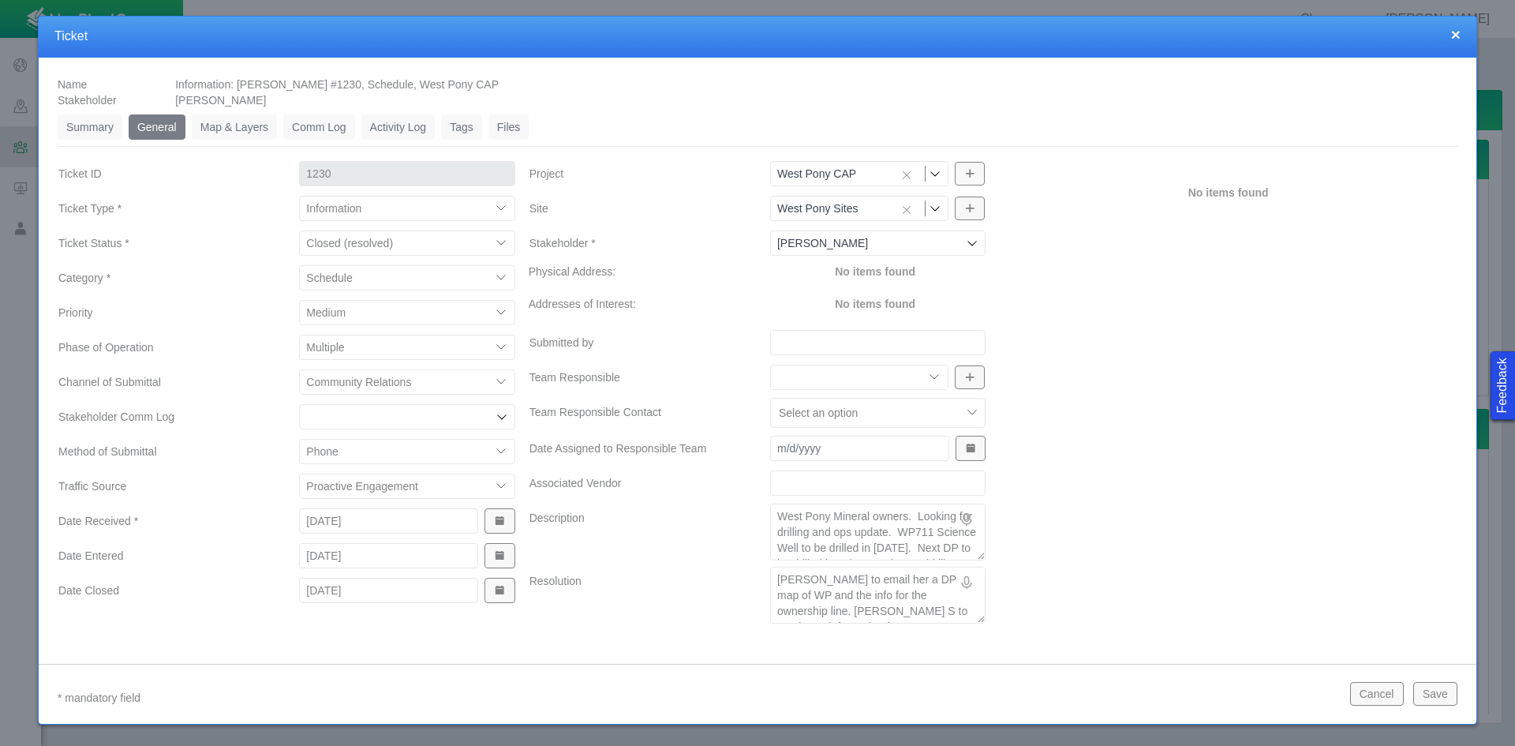
type textarea "[PERSON_NAME] to email her a DP map of WP and the info for the ownership line. …"
type textarea "x"
type textarea "[PERSON_NAME] to email her a DP map of WP and the info for the ownership line. …"
type textarea "x"
type textarea "[PERSON_NAME] to email her a DP map of WP and the info for the ownership line. …"
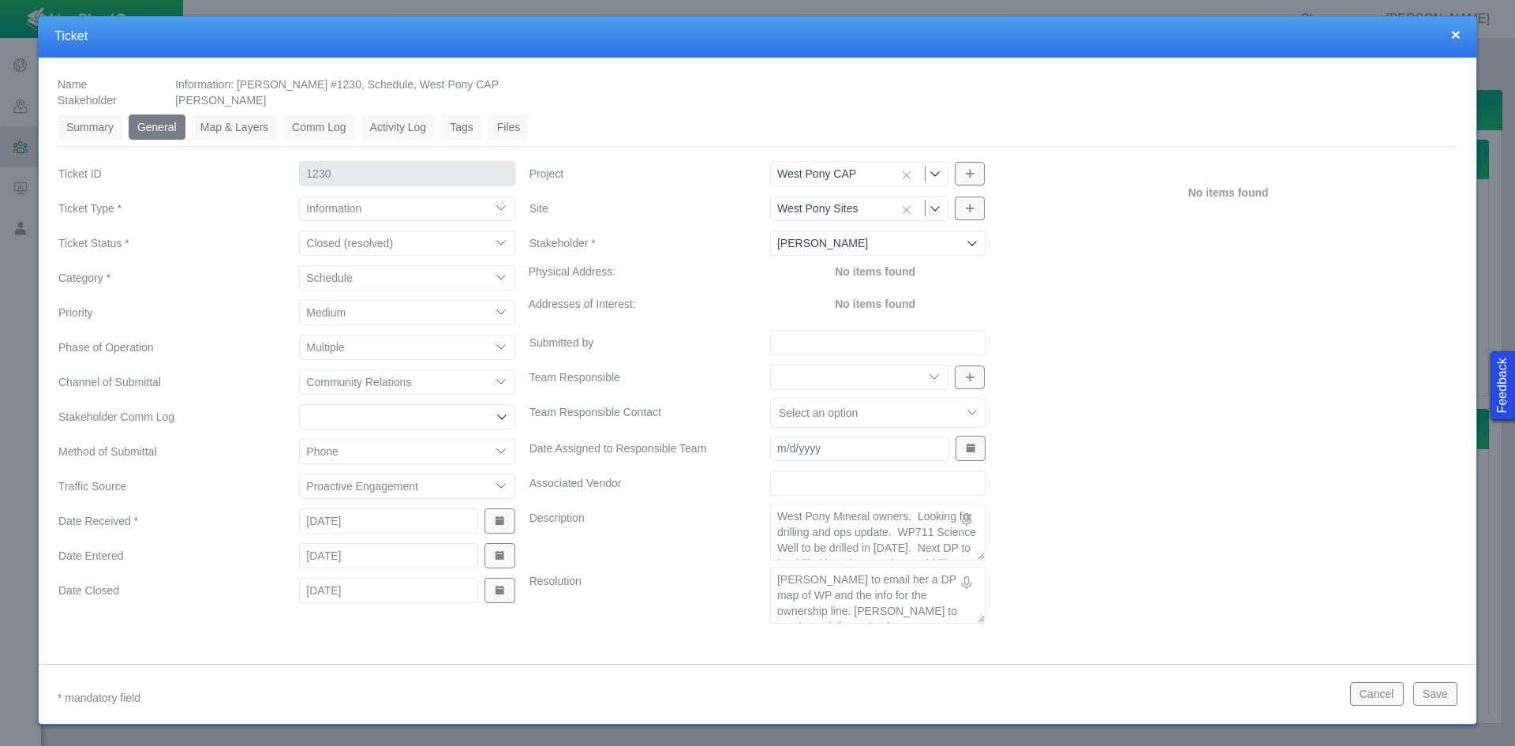
type textarea "x"
type textarea "[PERSON_NAME] to email her a DP map of WP and the info for the ownership line. …"
type textarea "x"
type textarea "[PERSON_NAME] to email her a DP map of WP and the info for the ownership line. …"
click at [1429, 693] on button "Save" at bounding box center [1436, 694] width 44 height 24
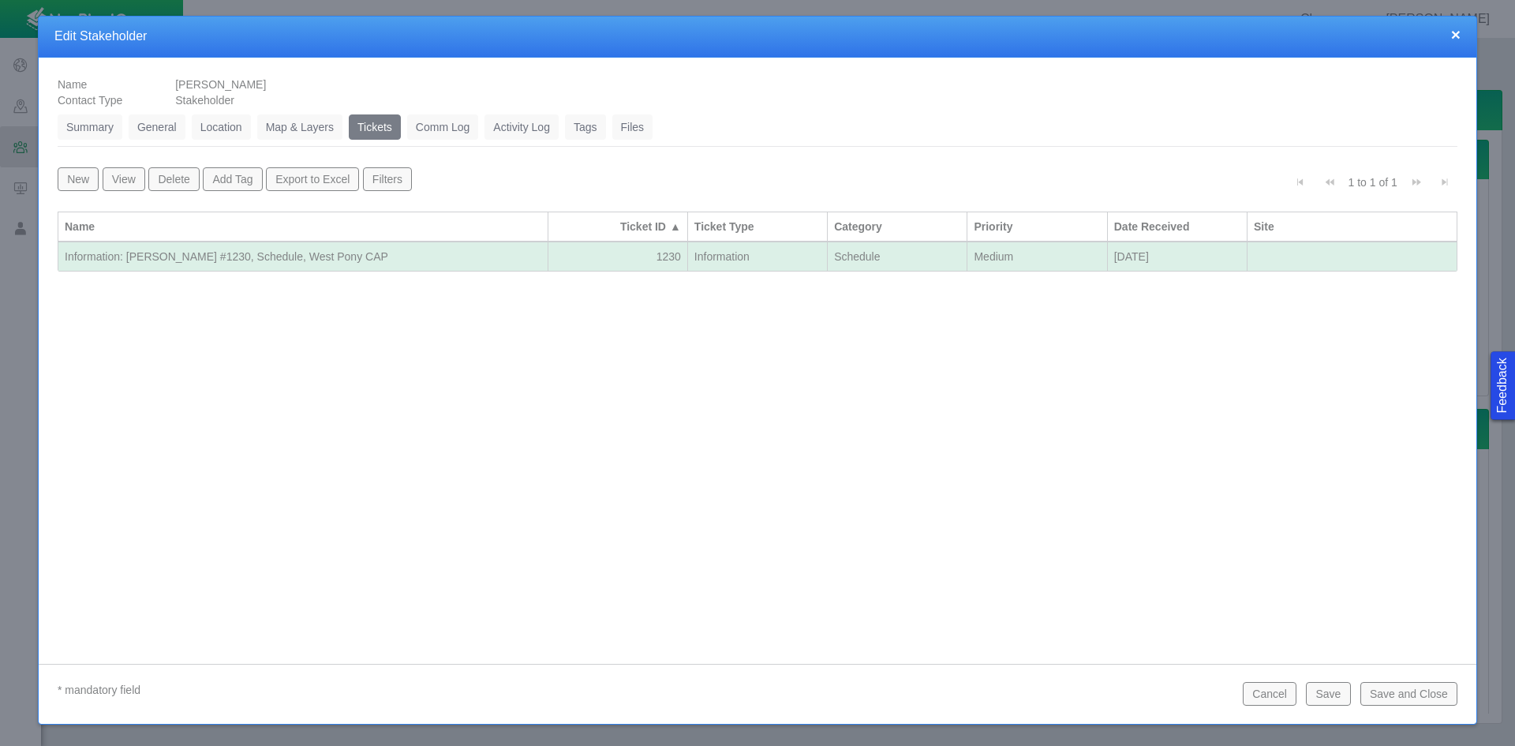
click at [1405, 696] on button "Save and Close" at bounding box center [1409, 694] width 97 height 24
